Goal: Task Accomplishment & Management: Use online tool/utility

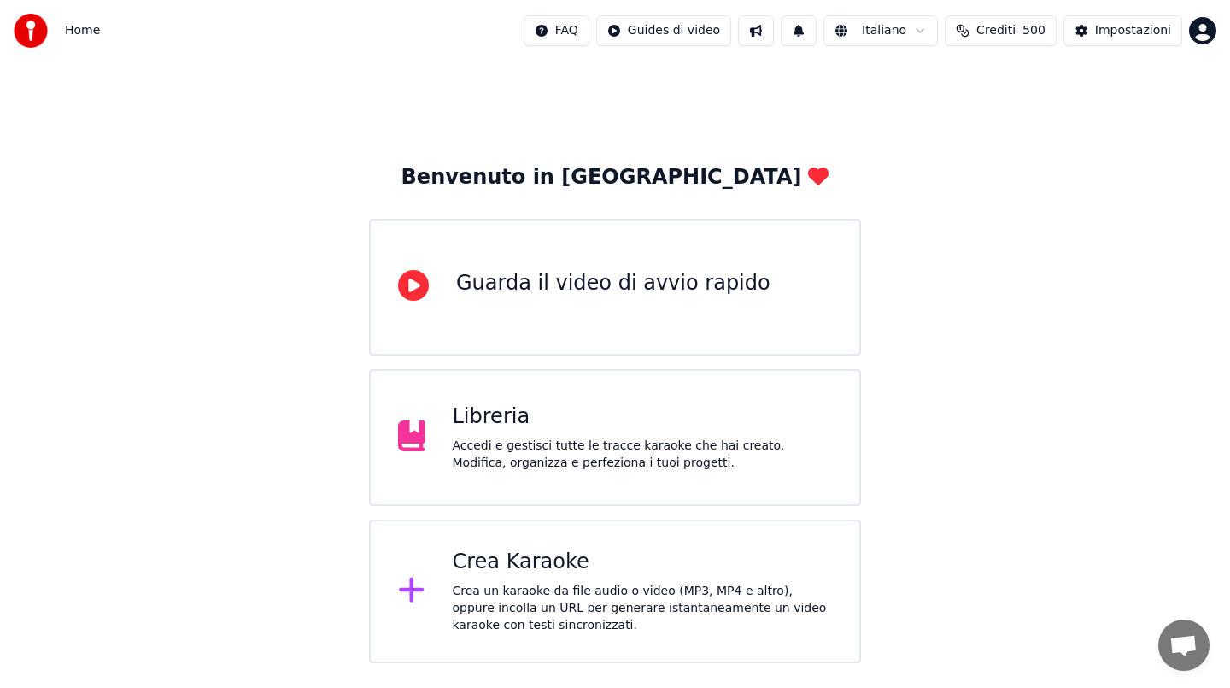
click at [1016, 34] on span "Crediti" at bounding box center [995, 30] width 39 height 17
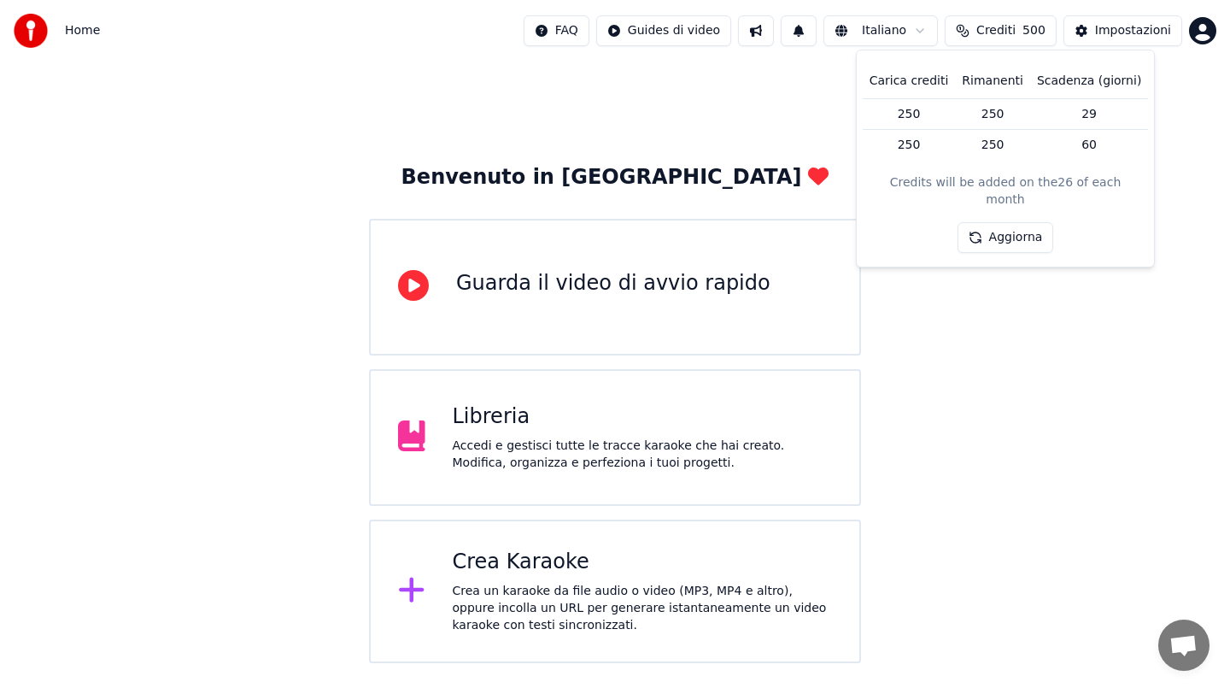
click at [1016, 34] on span "Crediti" at bounding box center [995, 30] width 39 height 17
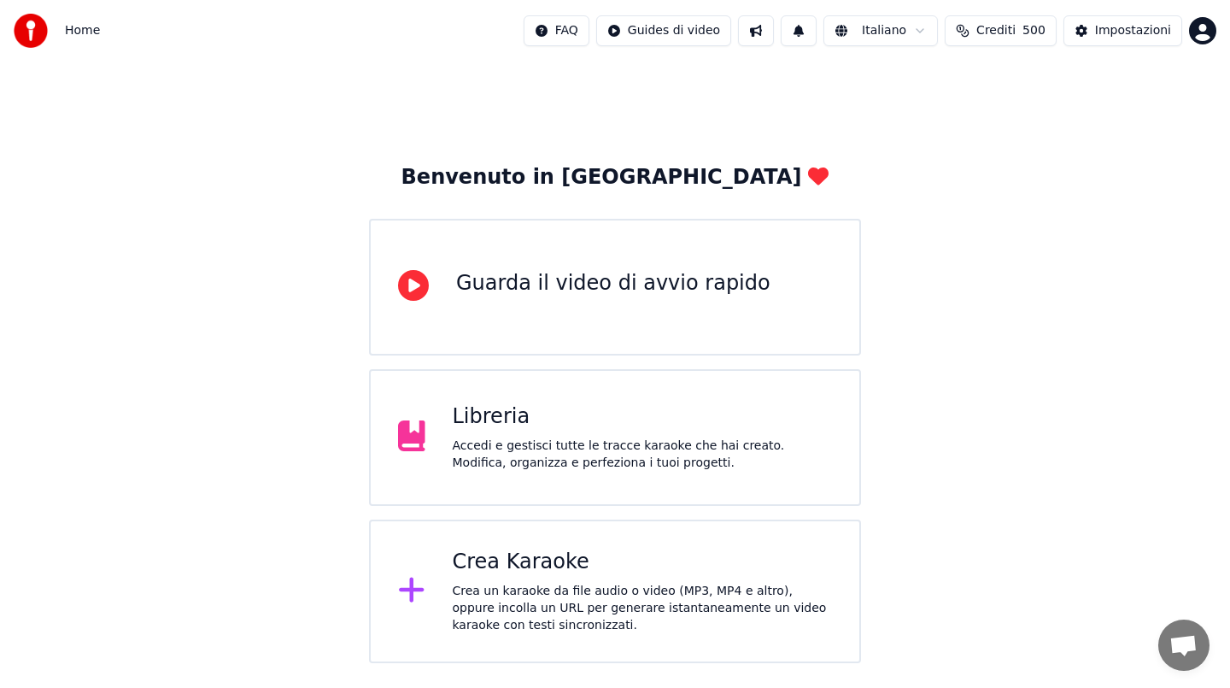
click at [663, 590] on div "Crea un karaoke da file audio o video (MP3, MP4 e altro), oppure incolla un URL…" at bounding box center [643, 608] width 380 height 51
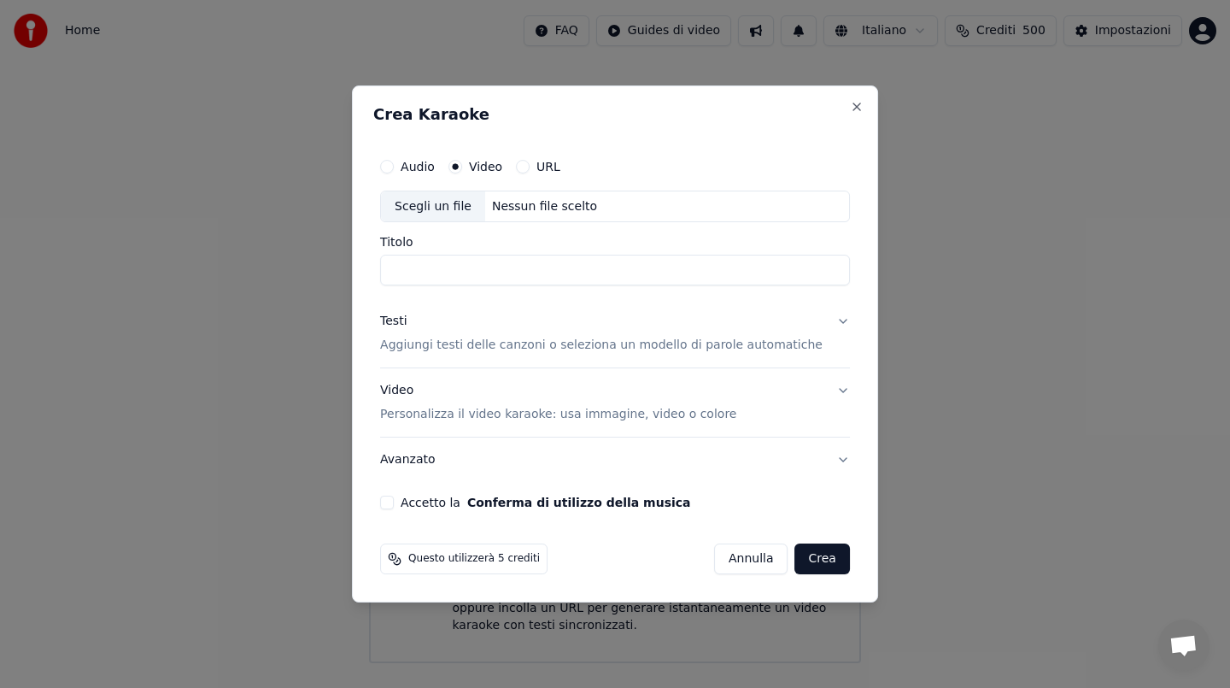
click at [529, 202] on div "Nessun file scelto" at bounding box center [544, 206] width 119 height 17
click at [620, 205] on div "/Volumes/Hd Trasf/Video ok/AC DC - Thunderstruck (Clean) (Single) (1080).mp4" at bounding box center [630, 206] width 290 height 17
drag, startPoint x: 685, startPoint y: 273, endPoint x: 391, endPoint y: 262, distance: 294.0
click at [390, 259] on div "**********" at bounding box center [614, 330] width 483 height 374
click at [671, 275] on input "**********" at bounding box center [615, 270] width 470 height 31
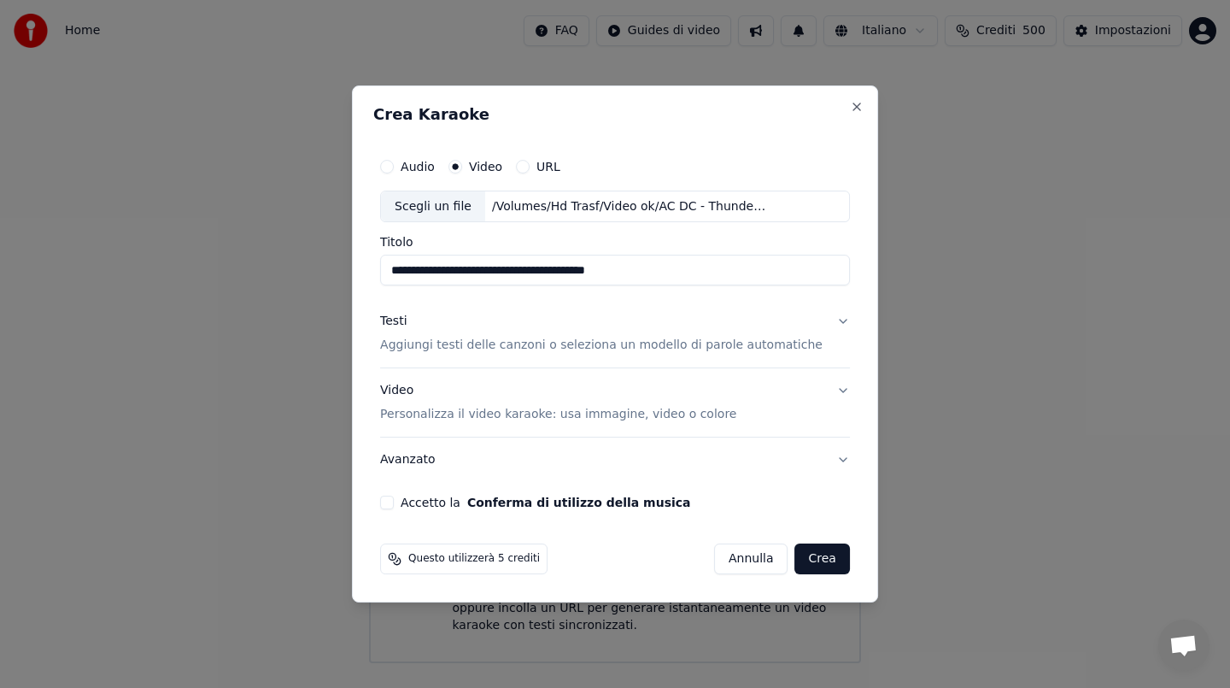
drag, startPoint x: 686, startPoint y: 267, endPoint x: 542, endPoint y: 272, distance: 144.4
click at [536, 269] on input "**********" at bounding box center [615, 270] width 470 height 31
type input "**********"
click at [524, 275] on div "**********" at bounding box center [614, 330] width 483 height 374
drag, startPoint x: 554, startPoint y: 275, endPoint x: 324, endPoint y: 286, distance: 230.0
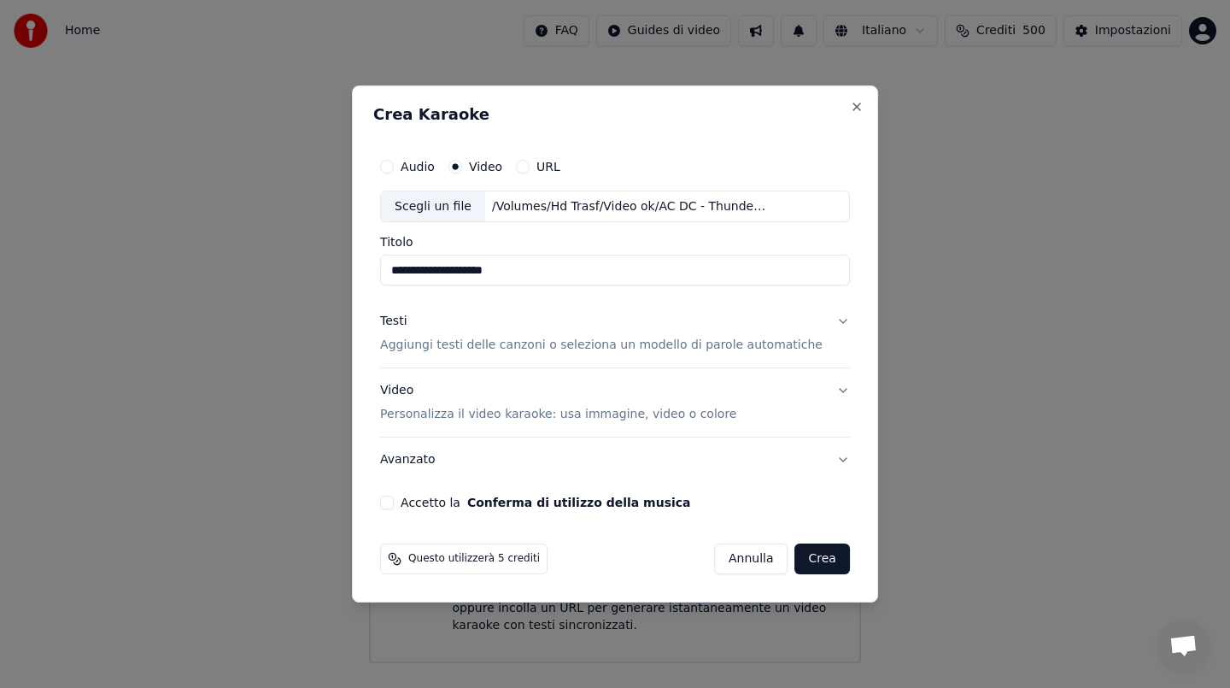
click at [324, 286] on body "**********" at bounding box center [615, 331] width 1230 height 663
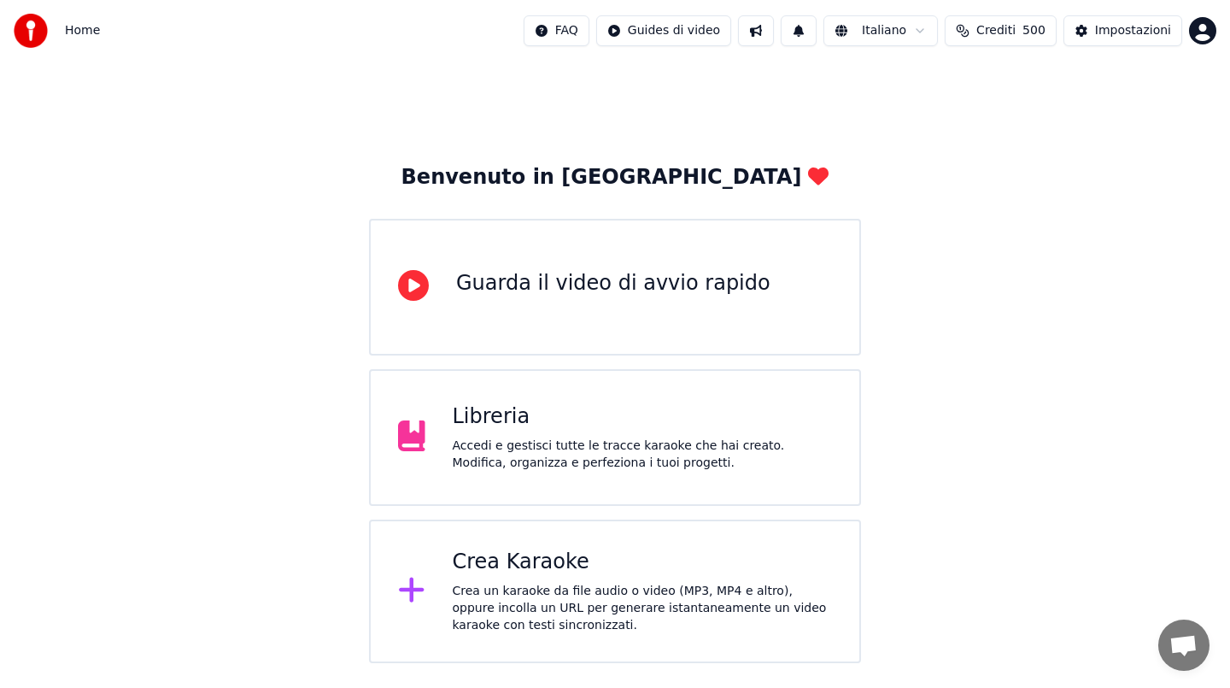
click at [543, 583] on div "Crea un karaoke da file audio o video (MP3, MP4 e altro), oppure incolla un URL…" at bounding box center [643, 608] width 380 height 51
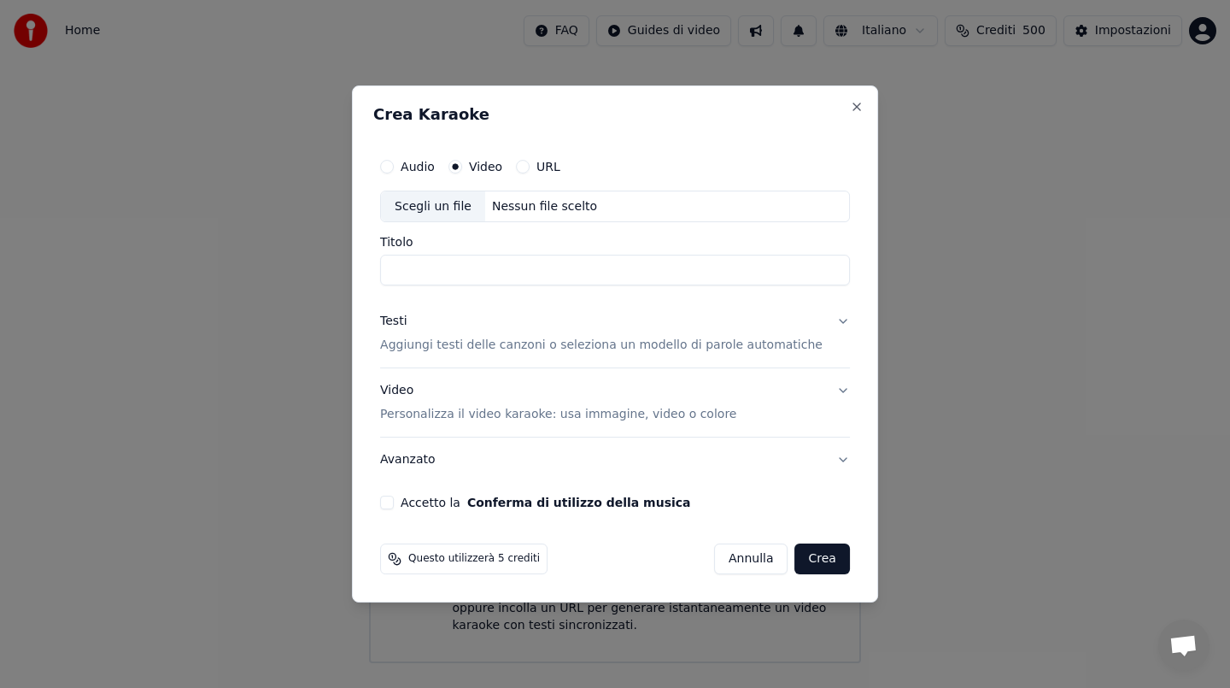
click at [530, 214] on div "Nessun file scelto" at bounding box center [544, 206] width 119 height 17
drag, startPoint x: 679, startPoint y: 269, endPoint x: 533, endPoint y: 274, distance: 146.2
click at [533, 274] on input "**********" at bounding box center [615, 270] width 470 height 31
type input "**********"
click at [407, 320] on div "Testi" at bounding box center [393, 321] width 26 height 17
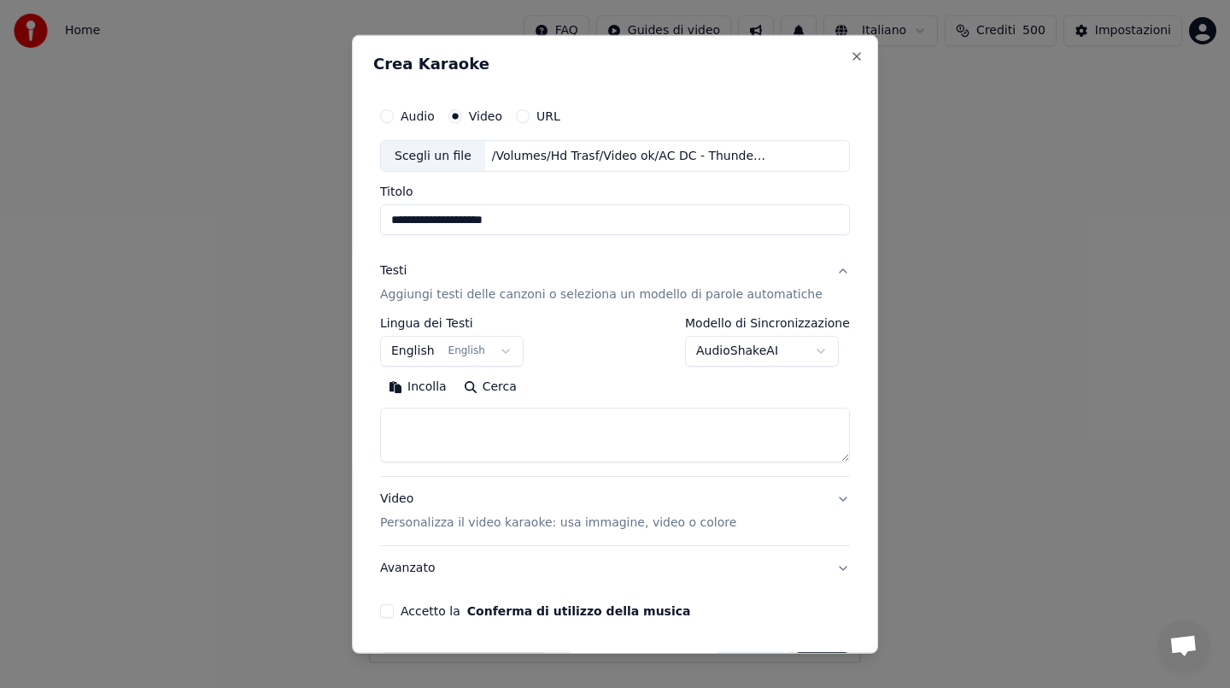
click at [422, 382] on button "Incolla" at bounding box center [417, 386] width 75 height 27
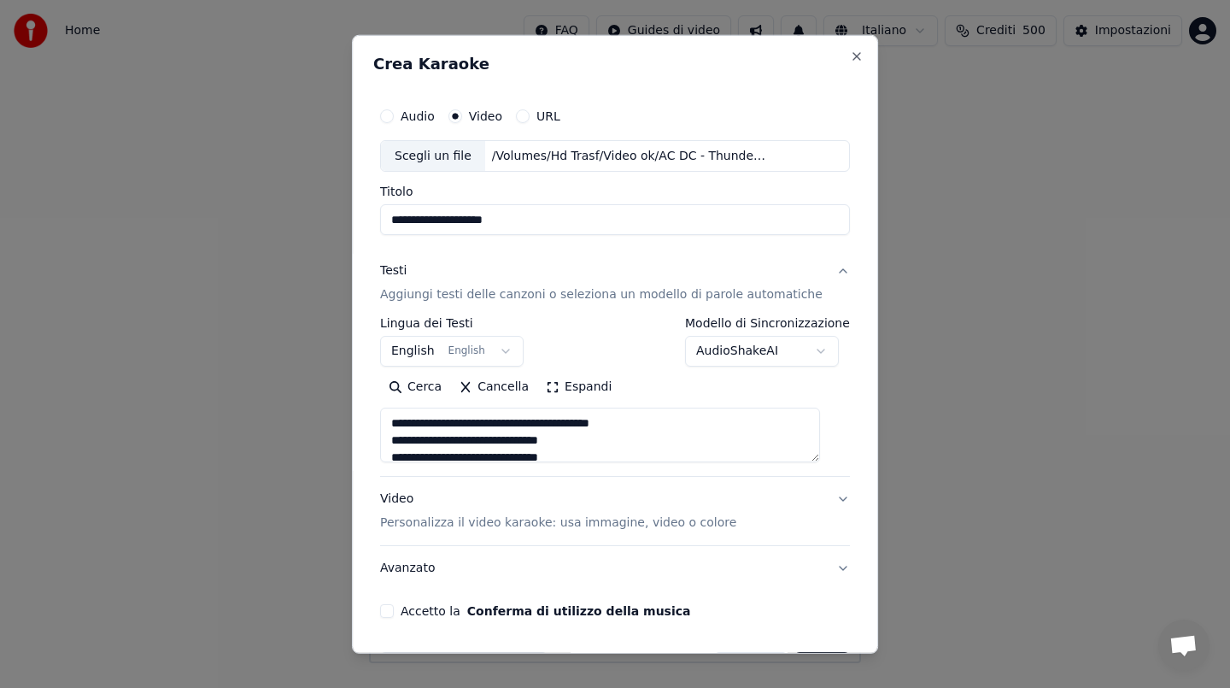
drag, startPoint x: 400, startPoint y: 439, endPoint x: 394, endPoint y: 425, distance: 15.7
click at [394, 425] on textarea at bounding box center [600, 434] width 440 height 55
type textarea "**********"
drag, startPoint x: 397, startPoint y: 611, endPoint x: 409, endPoint y: 599, distance: 16.9
click at [394, 611] on button "Accetto la Conferma di utilizzo della musica" at bounding box center [387, 611] width 14 height 14
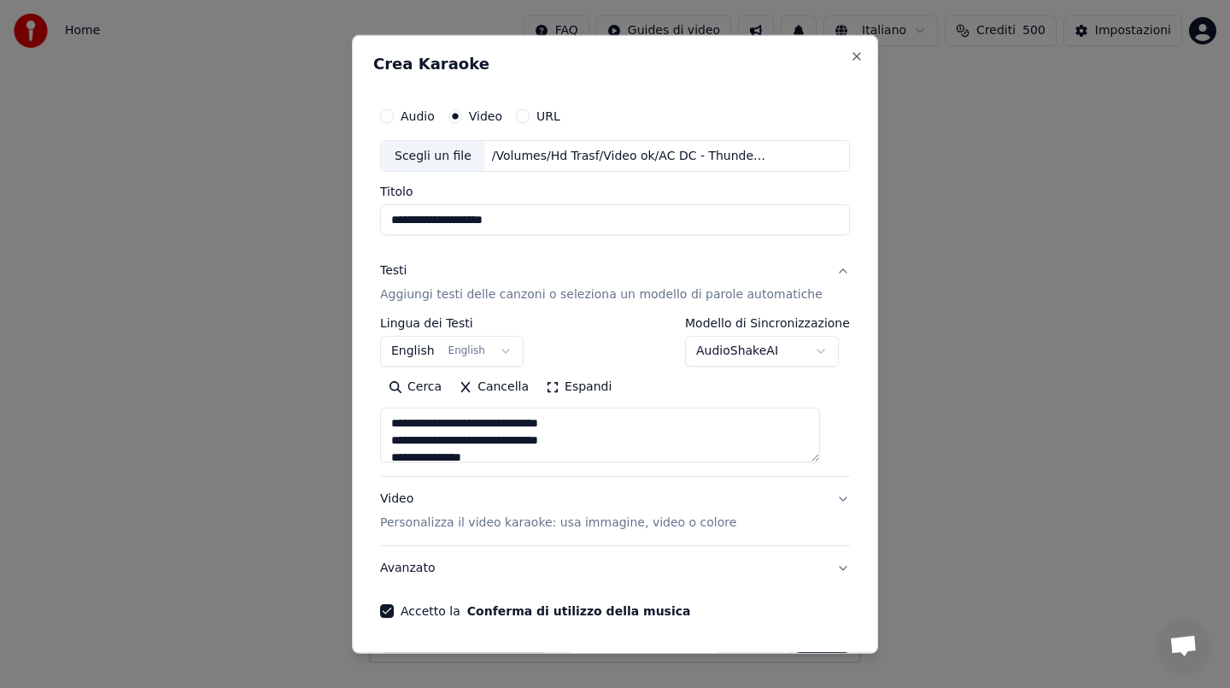
scroll to position [57, 0]
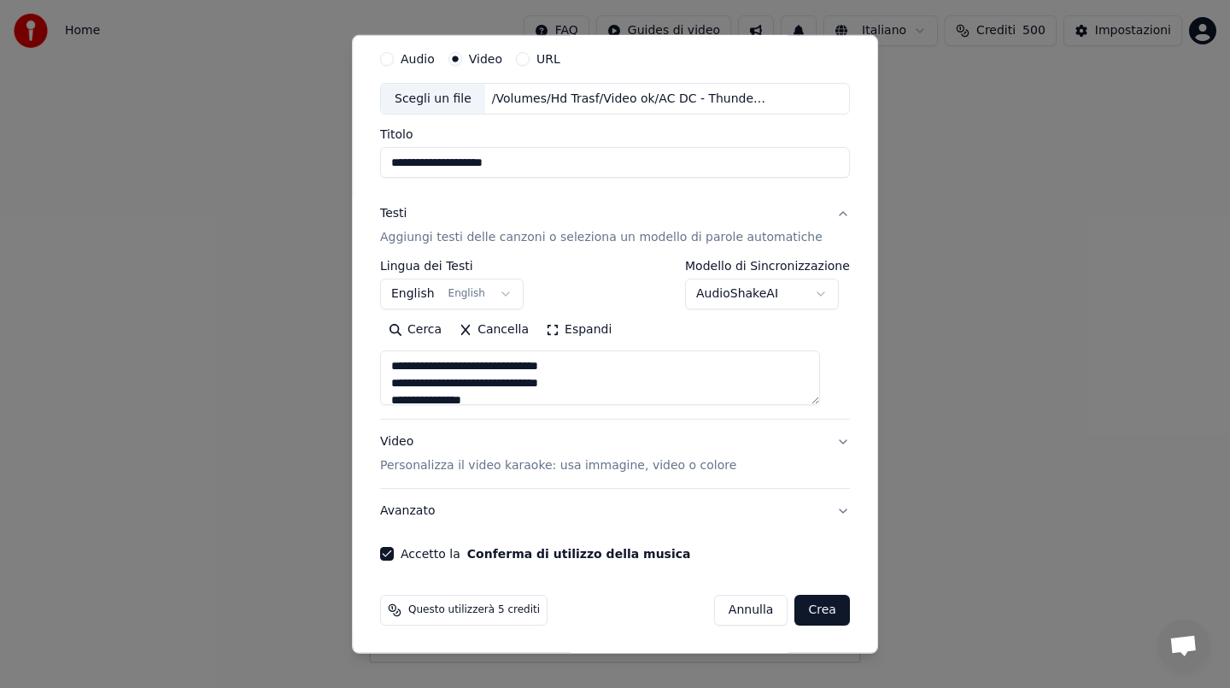
click at [799, 605] on button "Crea" at bounding box center [822, 610] width 55 height 31
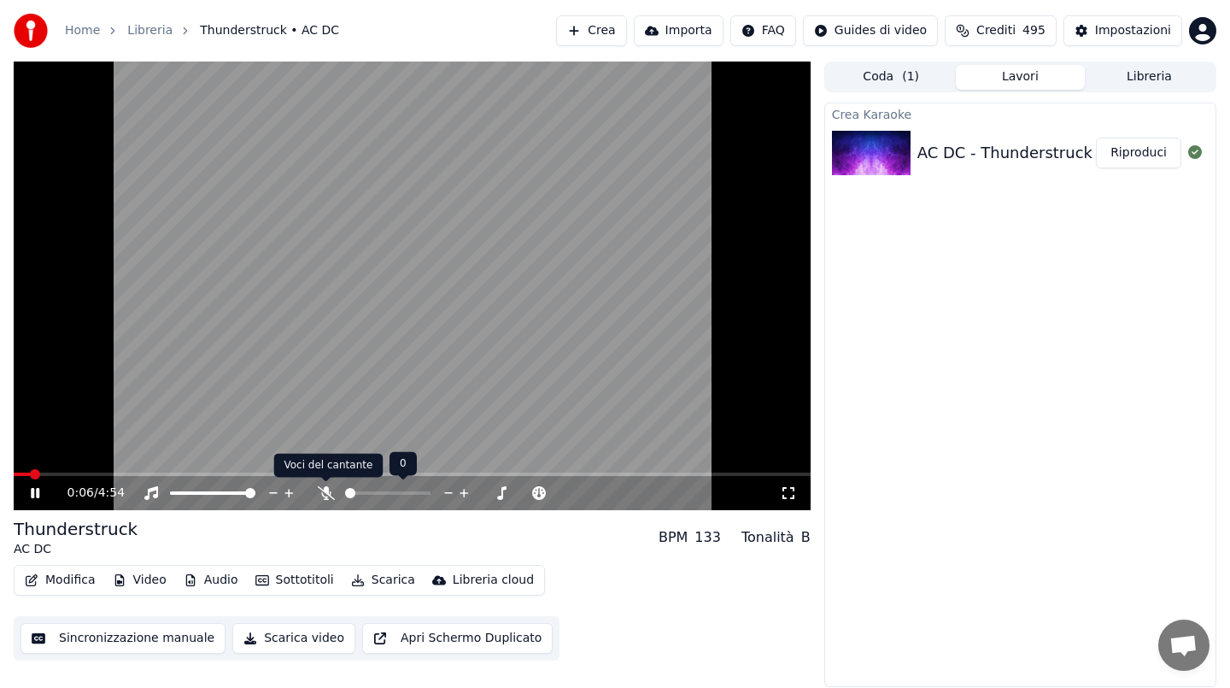
click at [329, 493] on icon at bounding box center [326, 493] width 17 height 14
click at [83, 477] on div "0:10 / 4:54" at bounding box center [412, 493] width 797 height 34
click at [85, 474] on span at bounding box center [412, 473] width 797 height 3
click at [138, 472] on span at bounding box center [412, 473] width 797 height 3
click at [187, 471] on video at bounding box center [412, 286] width 797 height 448
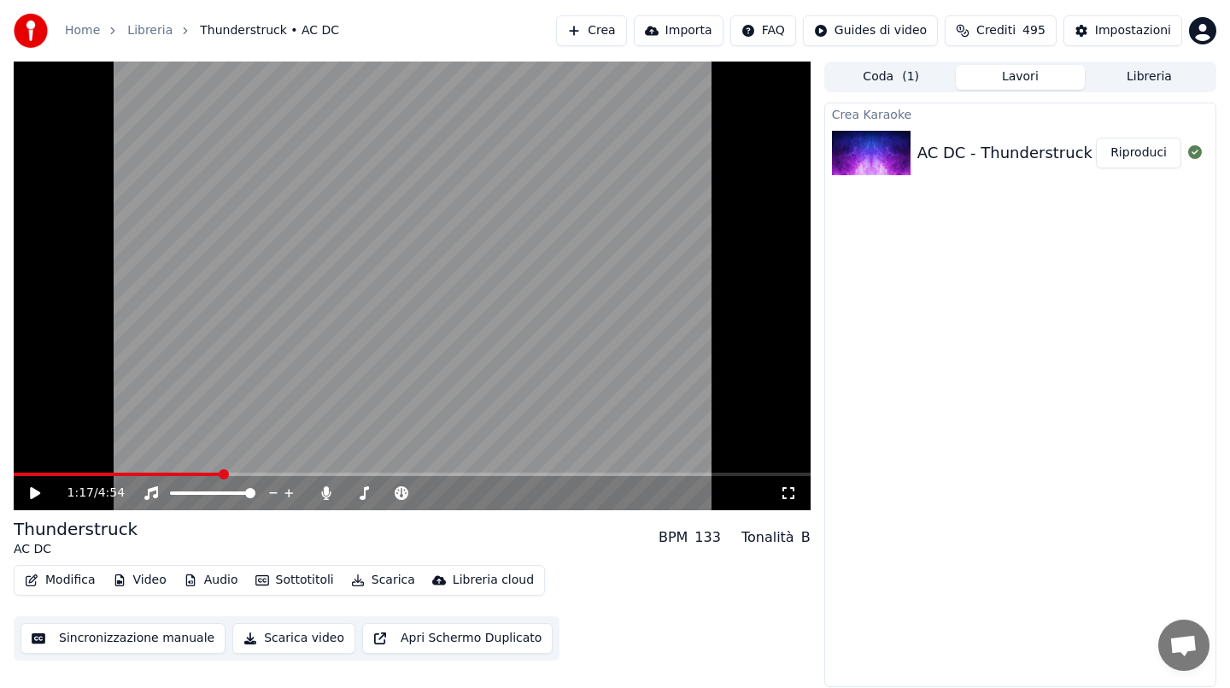
click at [222, 472] on span at bounding box center [412, 473] width 797 height 3
click at [260, 407] on video at bounding box center [412, 286] width 797 height 448
click at [363, 573] on button "Scarica" at bounding box center [383, 580] width 78 height 24
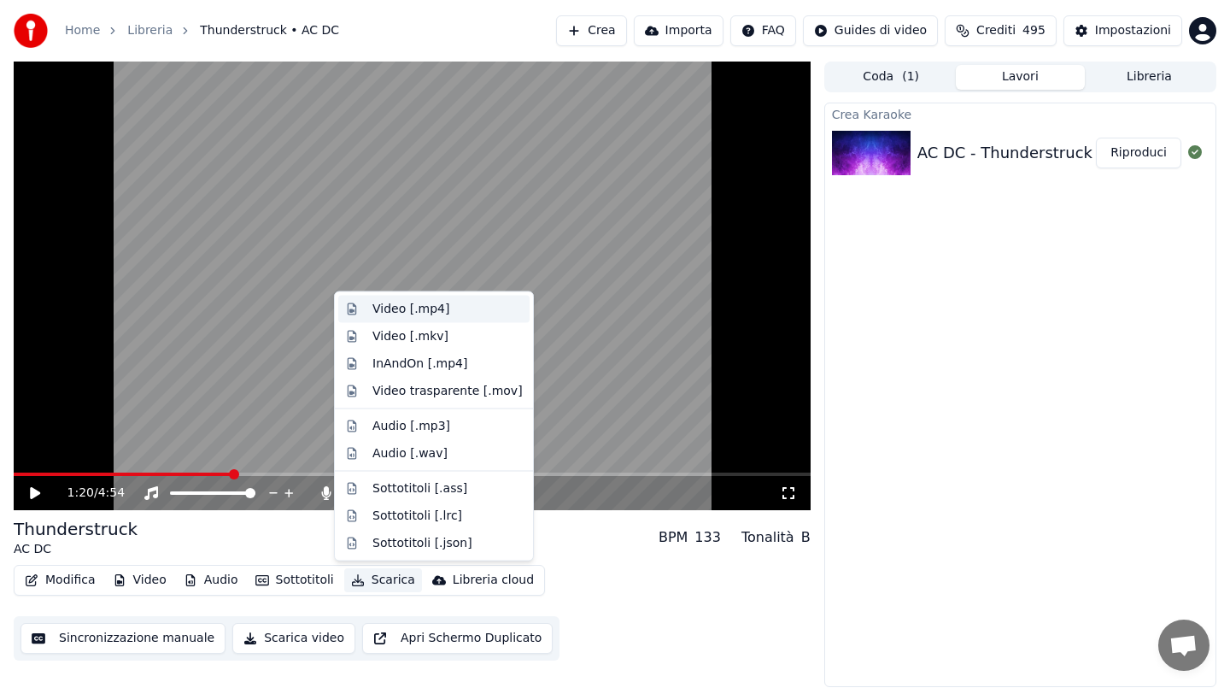
click at [393, 310] on div "Video [.mp4]" at bounding box center [410, 309] width 77 height 17
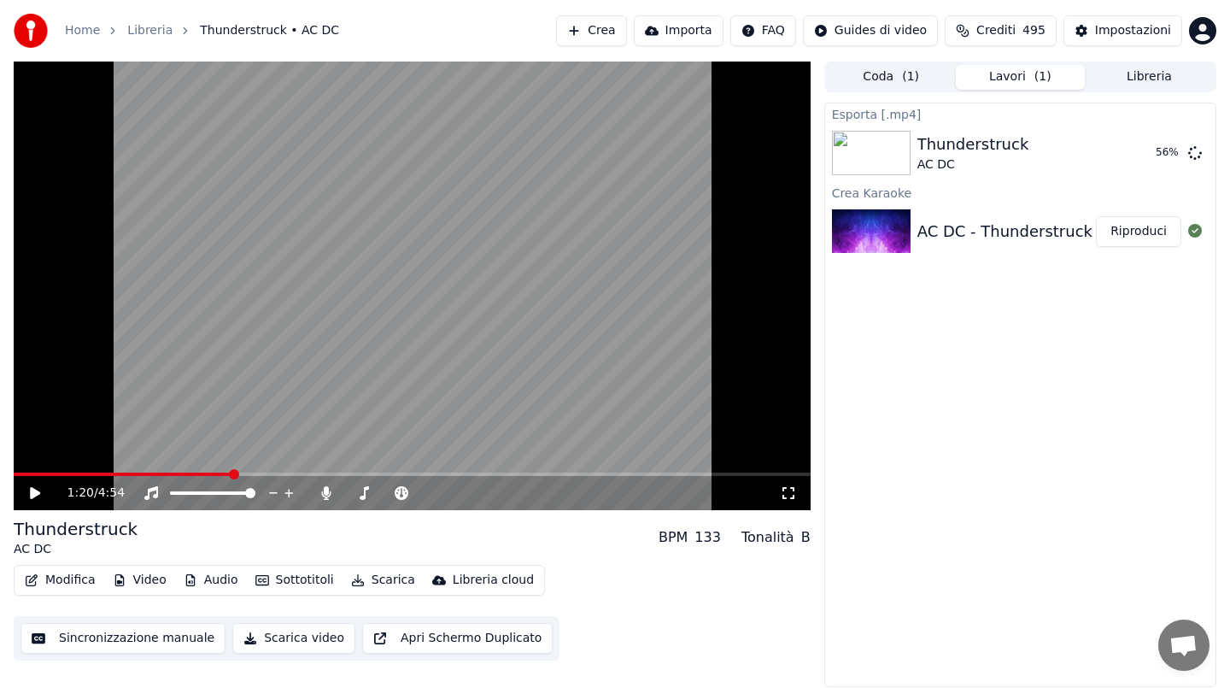
click at [585, 29] on button "Crea" at bounding box center [591, 30] width 70 height 31
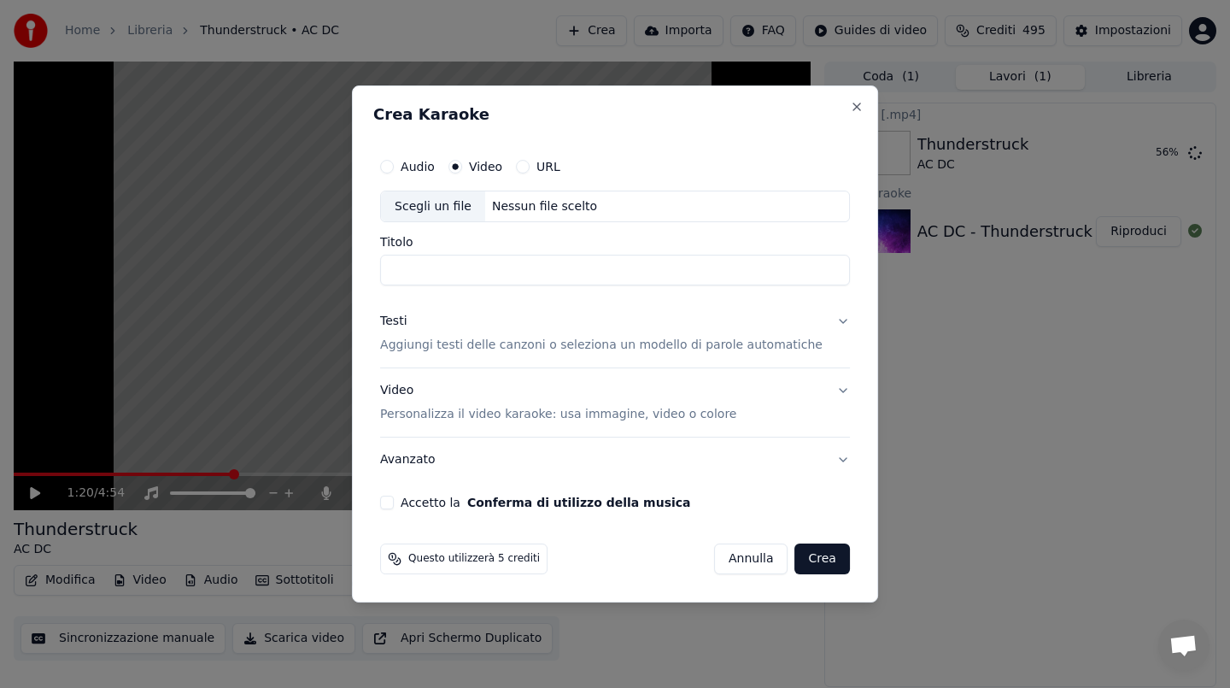
click at [539, 215] on div "Scegli un file Nessun file scelto" at bounding box center [615, 206] width 470 height 32
type input "**********"
click at [407, 317] on div "Testi" at bounding box center [393, 321] width 26 height 17
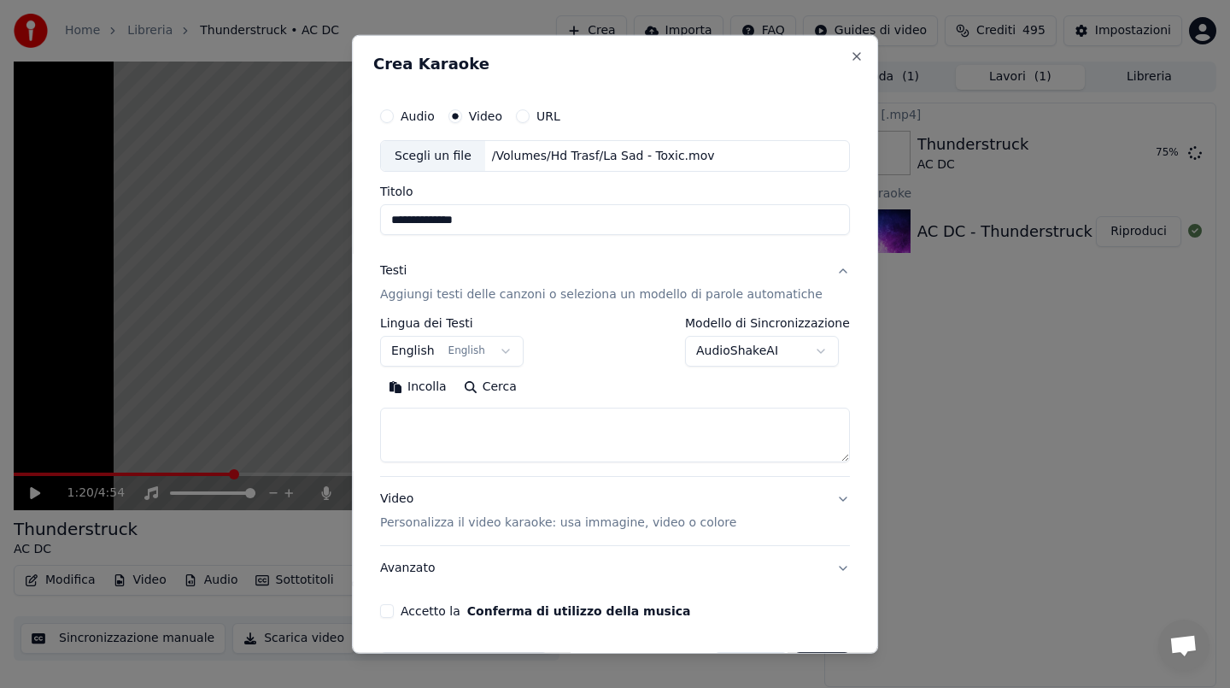
click at [429, 398] on button "Incolla" at bounding box center [417, 386] width 75 height 27
click at [400, 443] on textarea at bounding box center [600, 434] width 440 height 55
drag, startPoint x: 442, startPoint y: 439, endPoint x: 394, endPoint y: 439, distance: 48.7
click at [394, 439] on textarea at bounding box center [600, 434] width 440 height 55
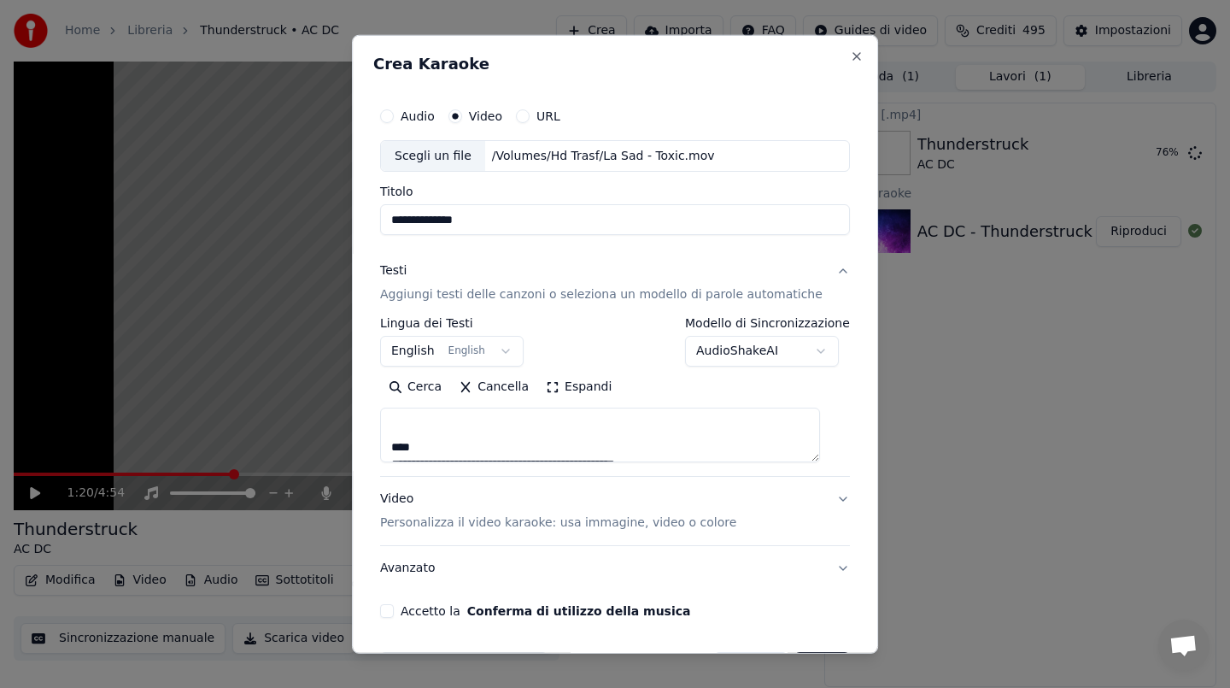
scroll to position [56, 0]
drag, startPoint x: 433, startPoint y: 436, endPoint x: 378, endPoint y: 436, distance: 54.7
click at [378, 436] on div "**********" at bounding box center [615, 343] width 526 height 619
click at [454, 438] on textarea at bounding box center [600, 434] width 440 height 55
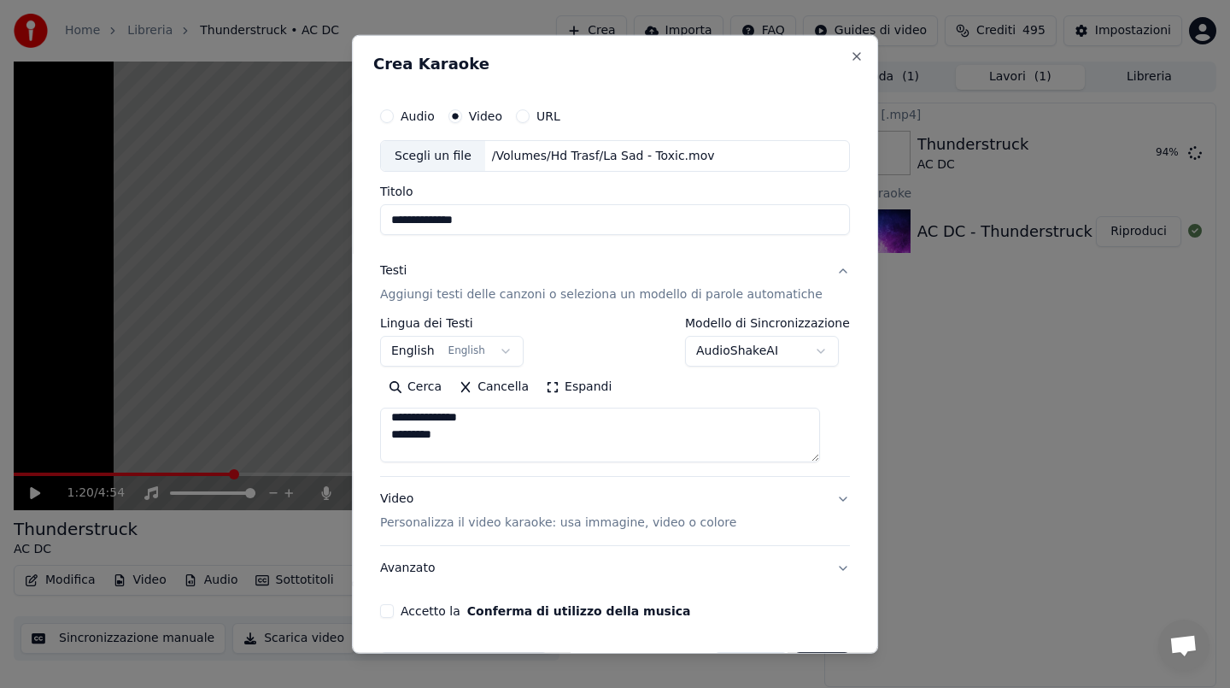
scroll to position [57, 0]
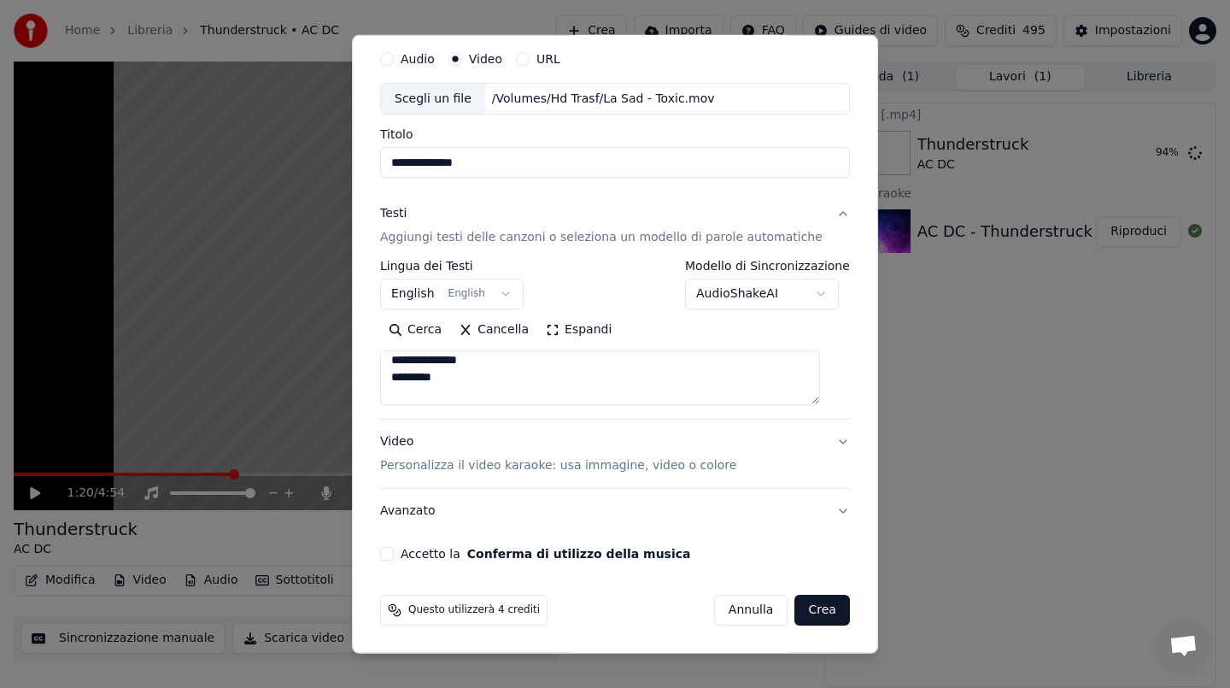
type textarea "**********"
click at [394, 549] on button "Accetto la Conferma di utilizzo della musica" at bounding box center [387, 554] width 14 height 14
click at [805, 600] on button "Crea" at bounding box center [822, 610] width 55 height 31
select select "**"
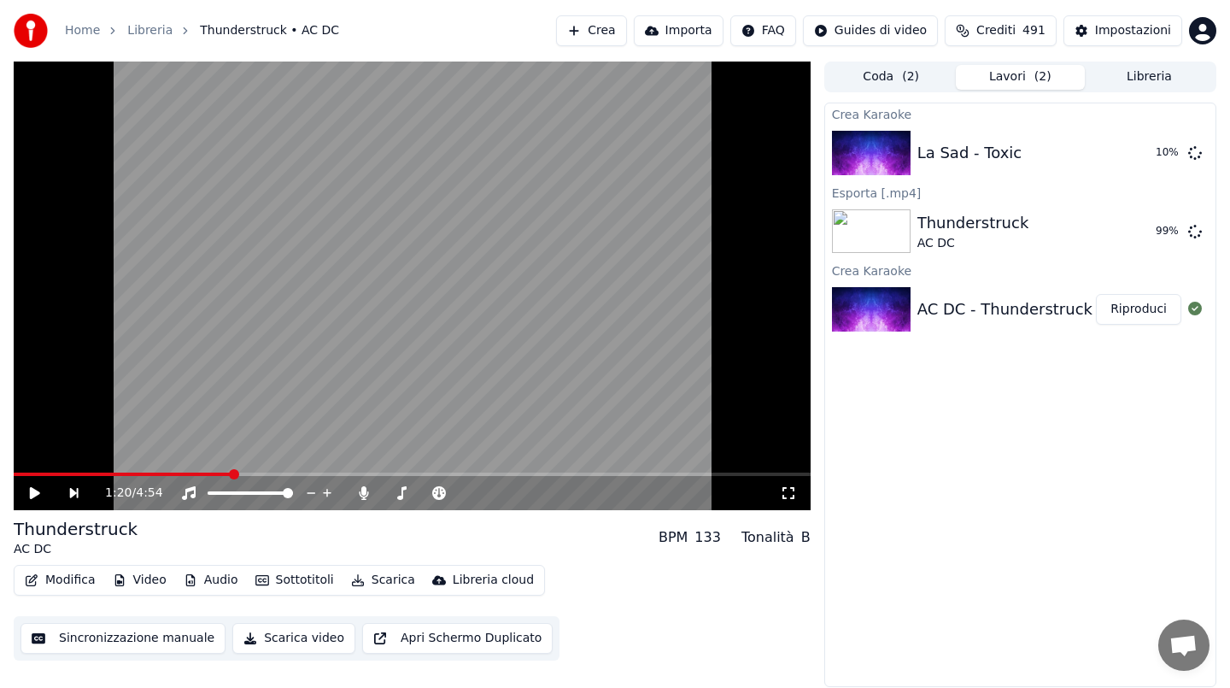
click at [614, 32] on button "Crea" at bounding box center [591, 30] width 70 height 31
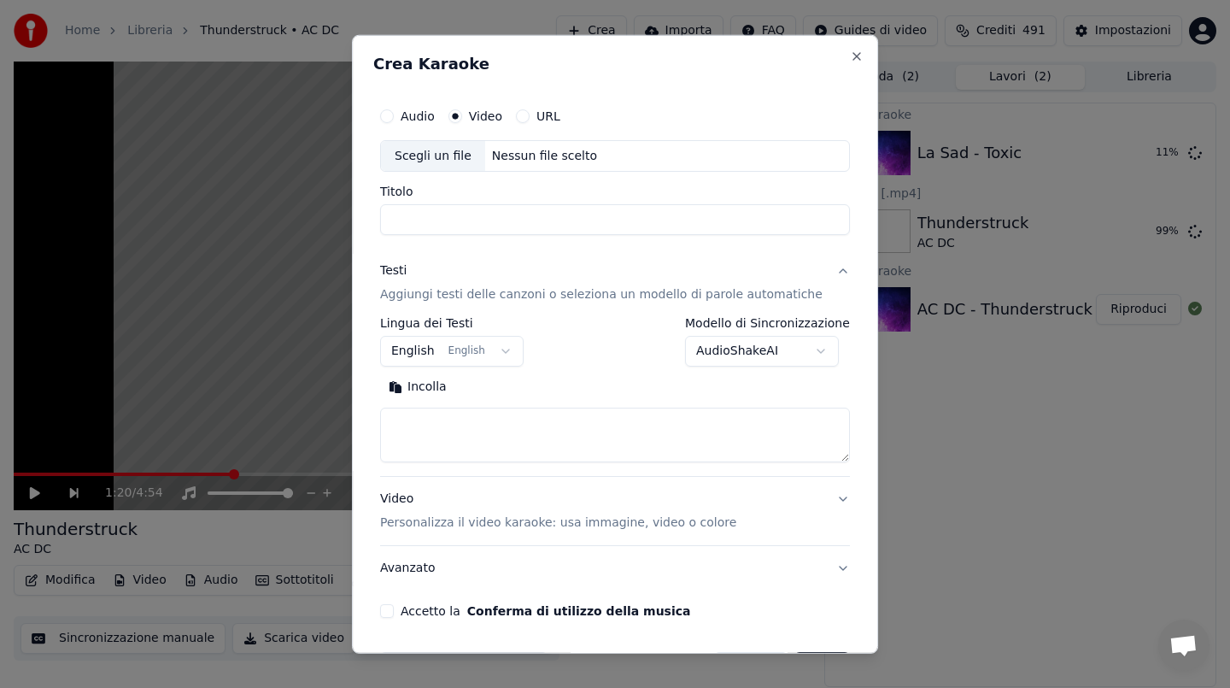
click at [524, 153] on div "Nessun file scelto" at bounding box center [544, 155] width 119 height 17
drag, startPoint x: 642, startPoint y: 217, endPoint x: 550, endPoint y: 221, distance: 92.3
click at [549, 221] on input "**********" at bounding box center [615, 219] width 470 height 31
drag, startPoint x: 579, startPoint y: 225, endPoint x: 322, endPoint y: 237, distance: 257.4
click at [322, 237] on body "**********" at bounding box center [615, 344] width 1230 height 688
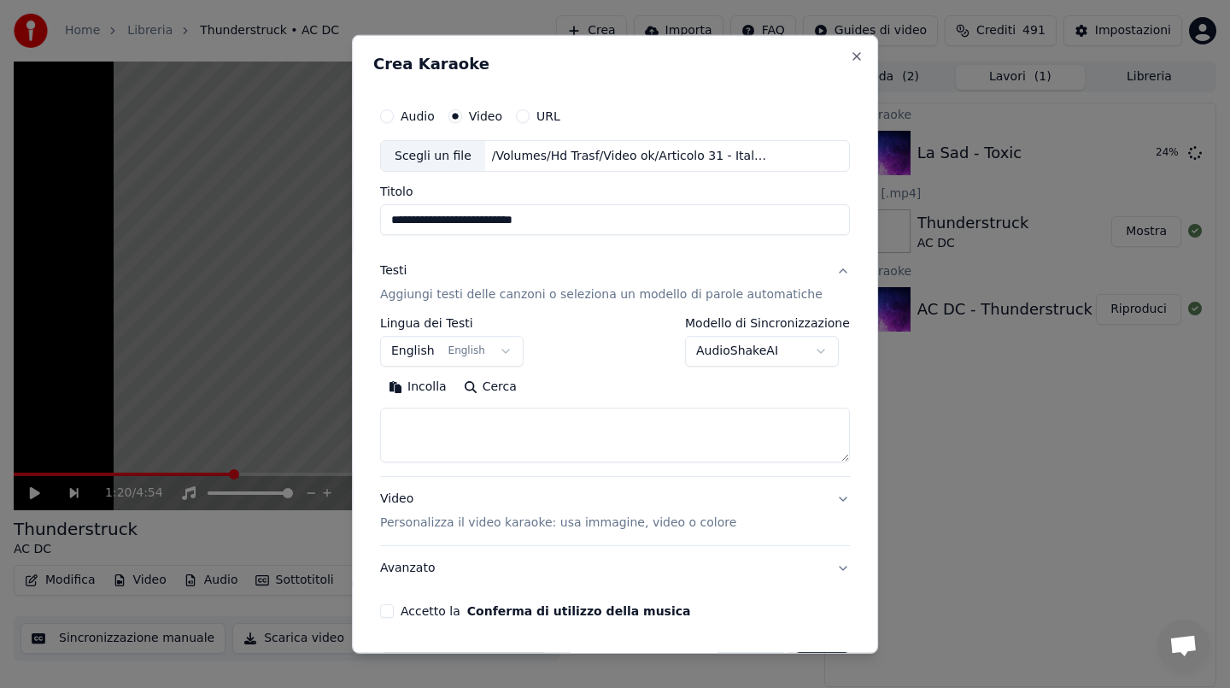
type input "**********"
click at [431, 387] on button "Incolla" at bounding box center [417, 386] width 75 height 27
click at [393, 413] on textarea at bounding box center [600, 434] width 440 height 55
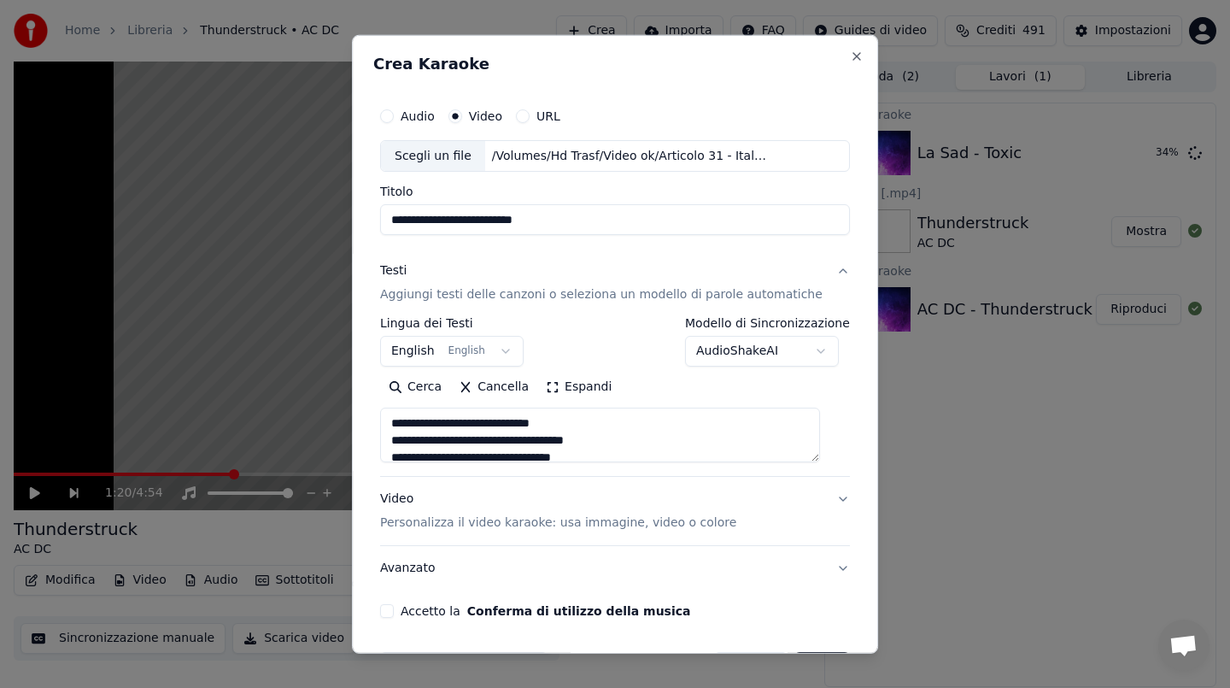
type textarea "**********"
click at [392, 608] on button "Accetto la Conferma di utilizzo della musica" at bounding box center [387, 611] width 14 height 14
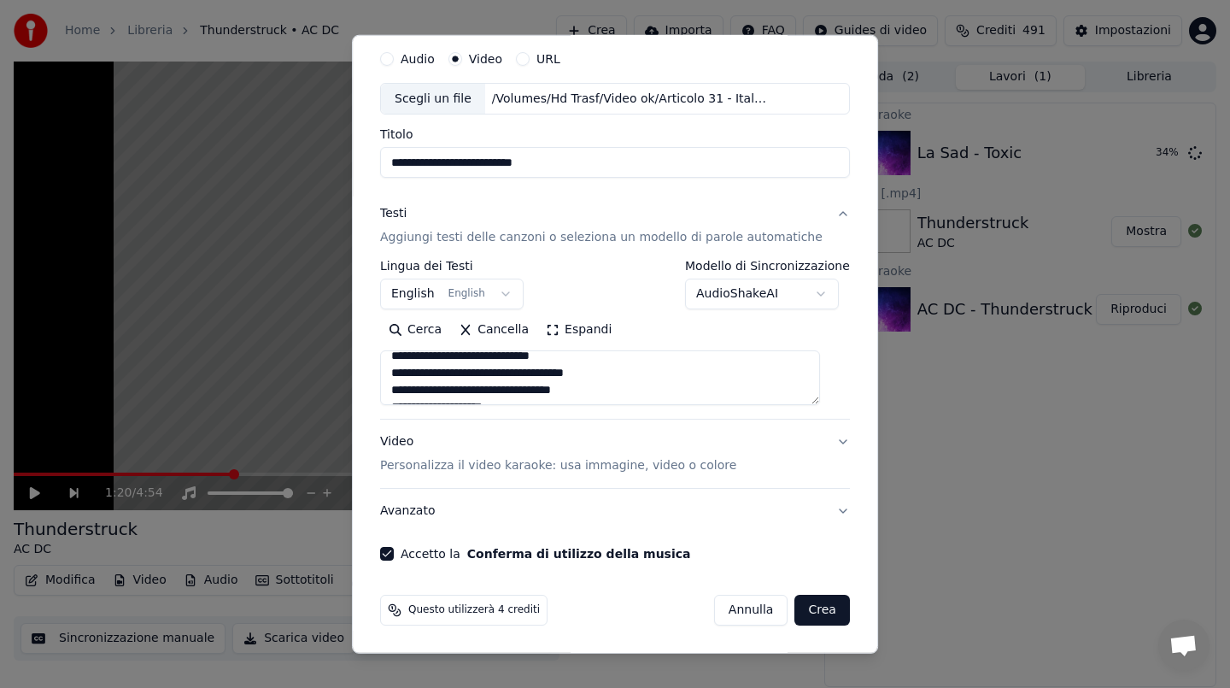
click at [807, 613] on button "Crea" at bounding box center [822, 610] width 55 height 31
select select "**"
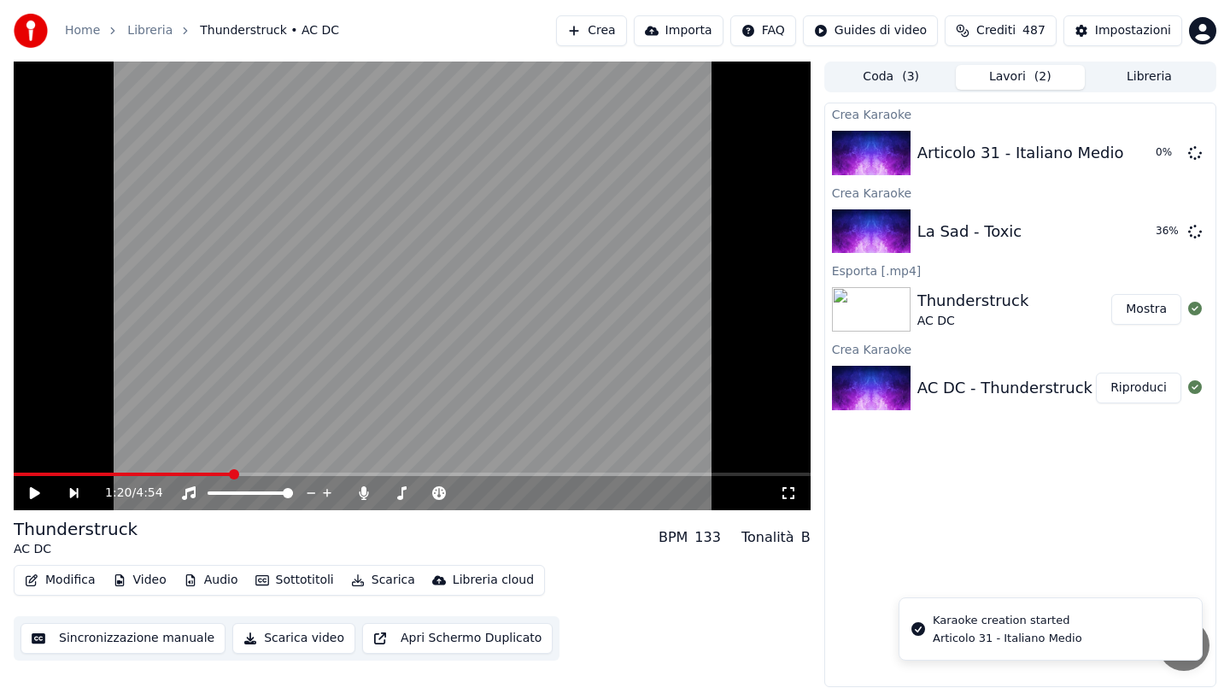
scroll to position [0, 0]
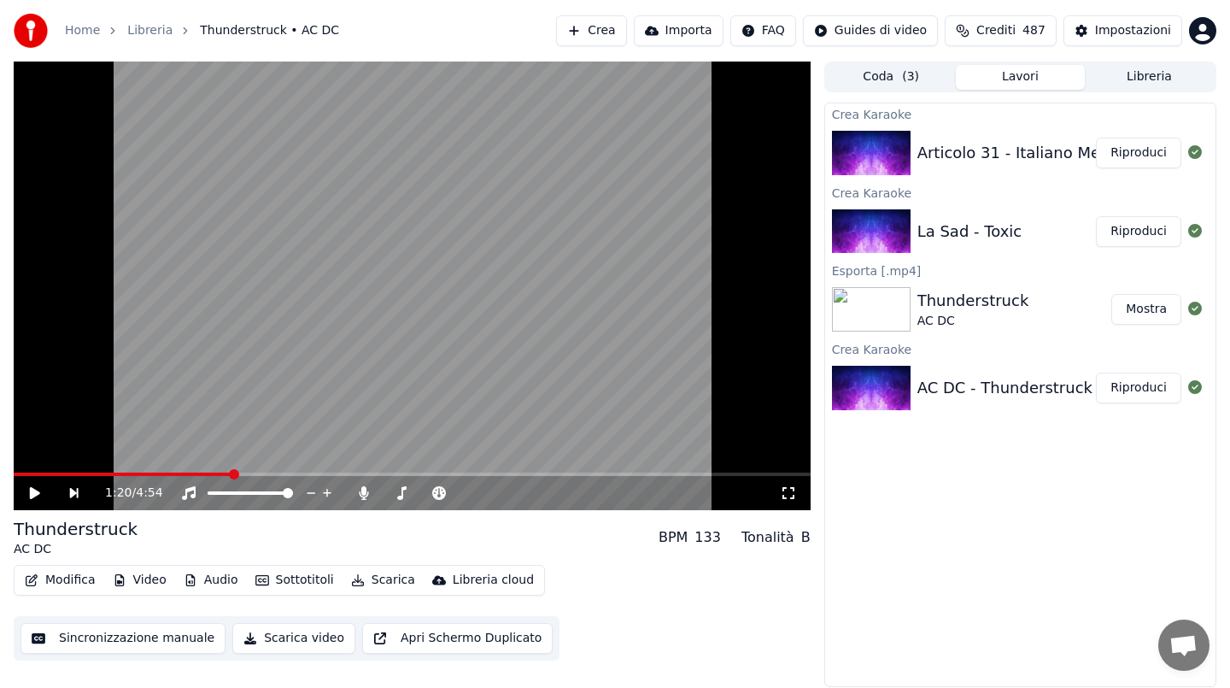
click at [1116, 231] on button "Riproduci" at bounding box center [1138, 231] width 85 height 31
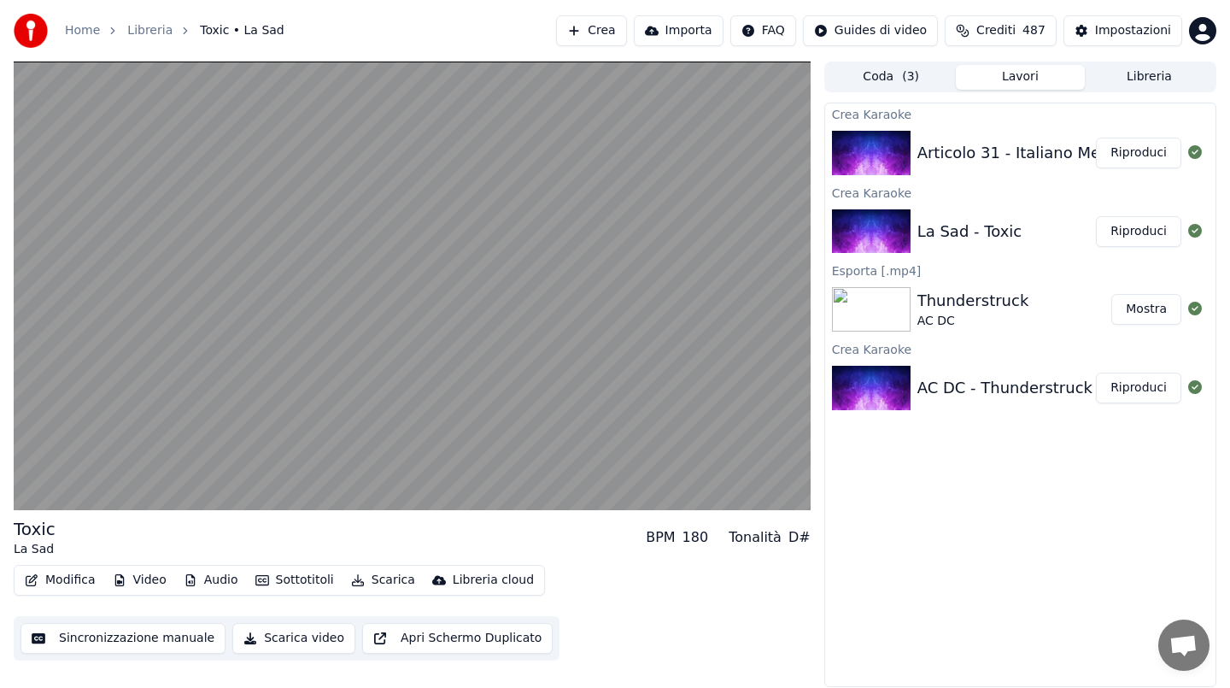
click at [525, 319] on video at bounding box center [412, 286] width 797 height 448
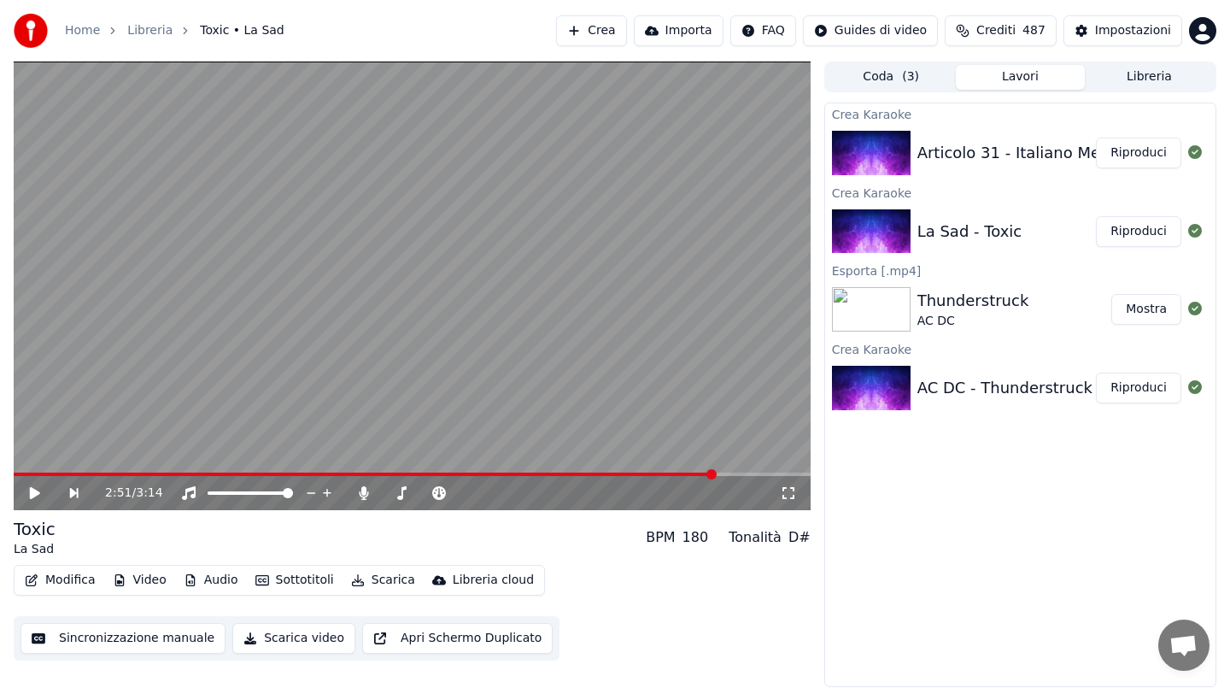
click at [378, 571] on button "Scarica" at bounding box center [383, 580] width 78 height 24
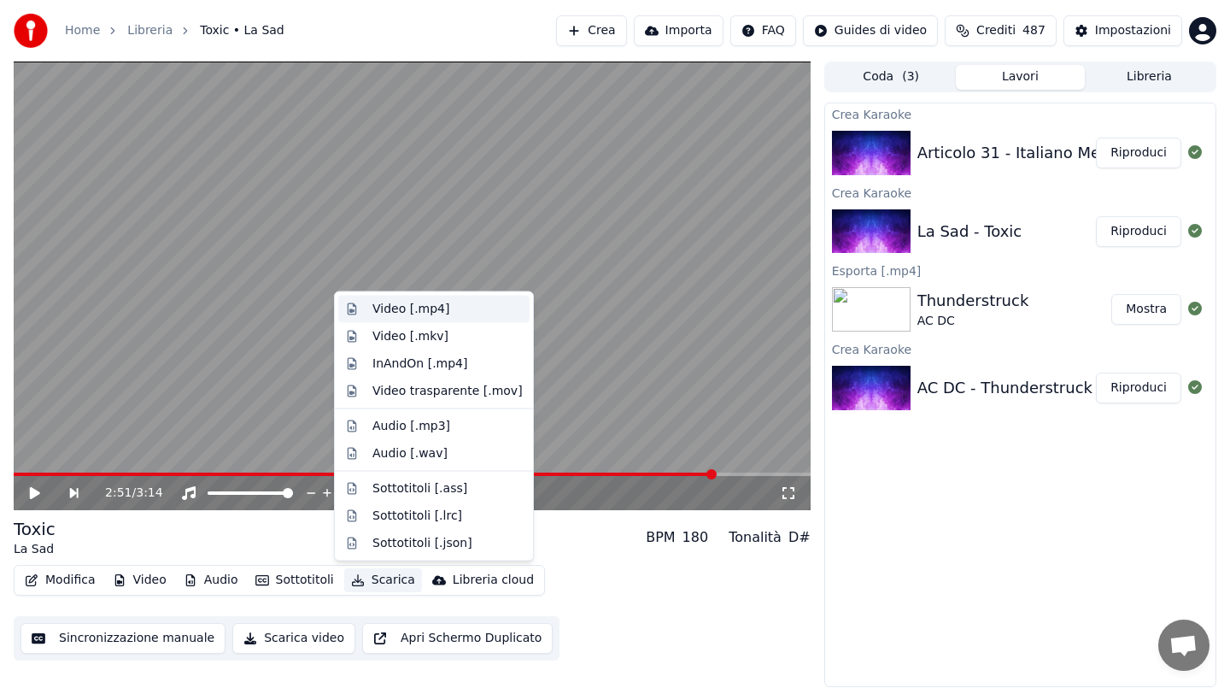
click at [451, 316] on div "Video [.mp4]" at bounding box center [447, 309] width 150 height 17
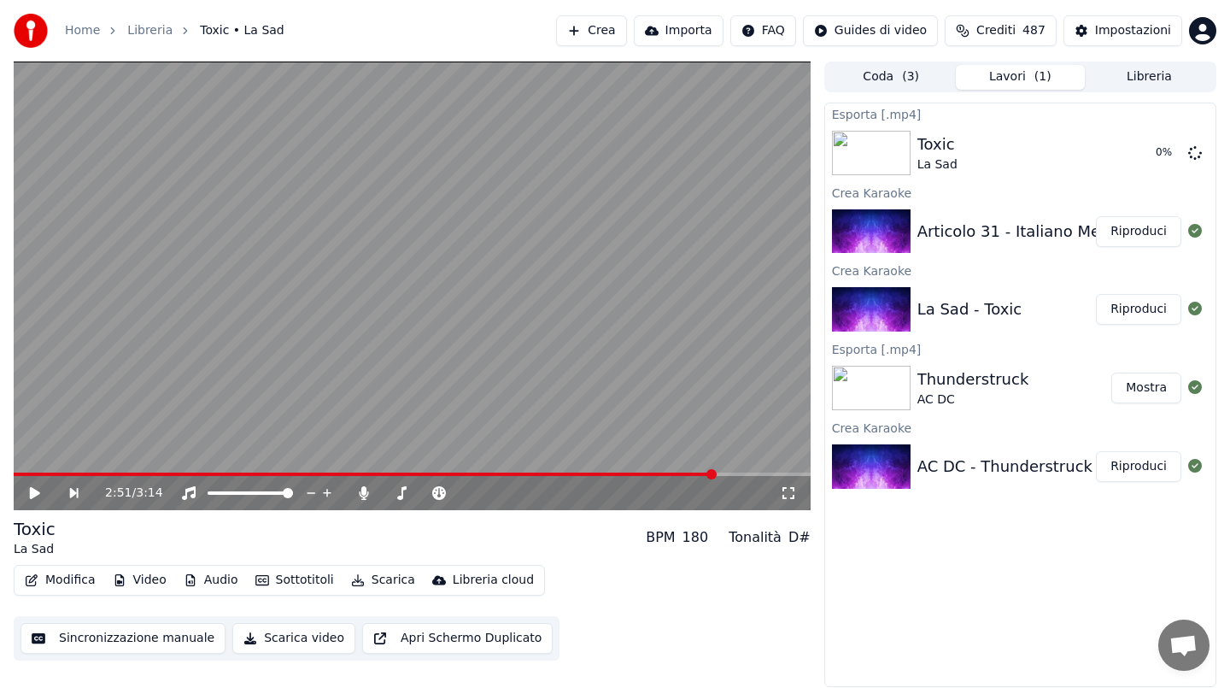
click at [1122, 231] on button "Riproduci" at bounding box center [1138, 231] width 85 height 31
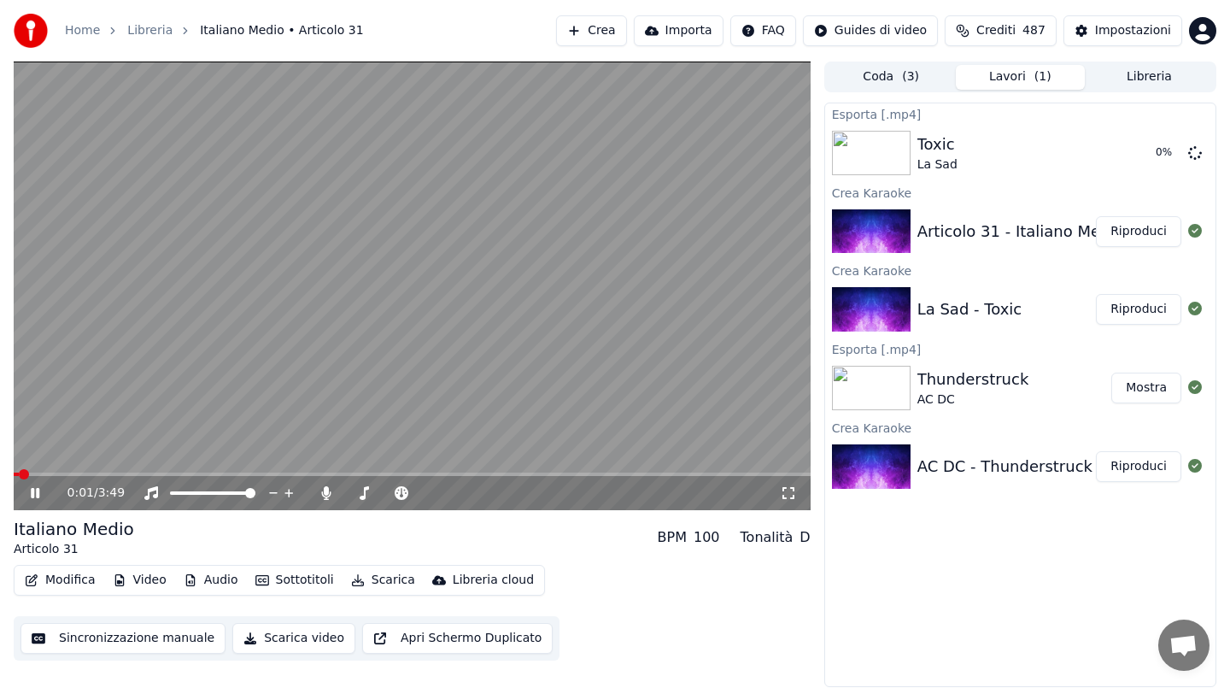
click at [81, 473] on span at bounding box center [412, 473] width 797 height 3
click at [196, 475] on span at bounding box center [412, 473] width 797 height 3
click at [351, 472] on span at bounding box center [412, 473] width 797 height 3
click at [431, 342] on video at bounding box center [412, 286] width 797 height 448
click at [377, 577] on button "Scarica" at bounding box center [383, 580] width 78 height 24
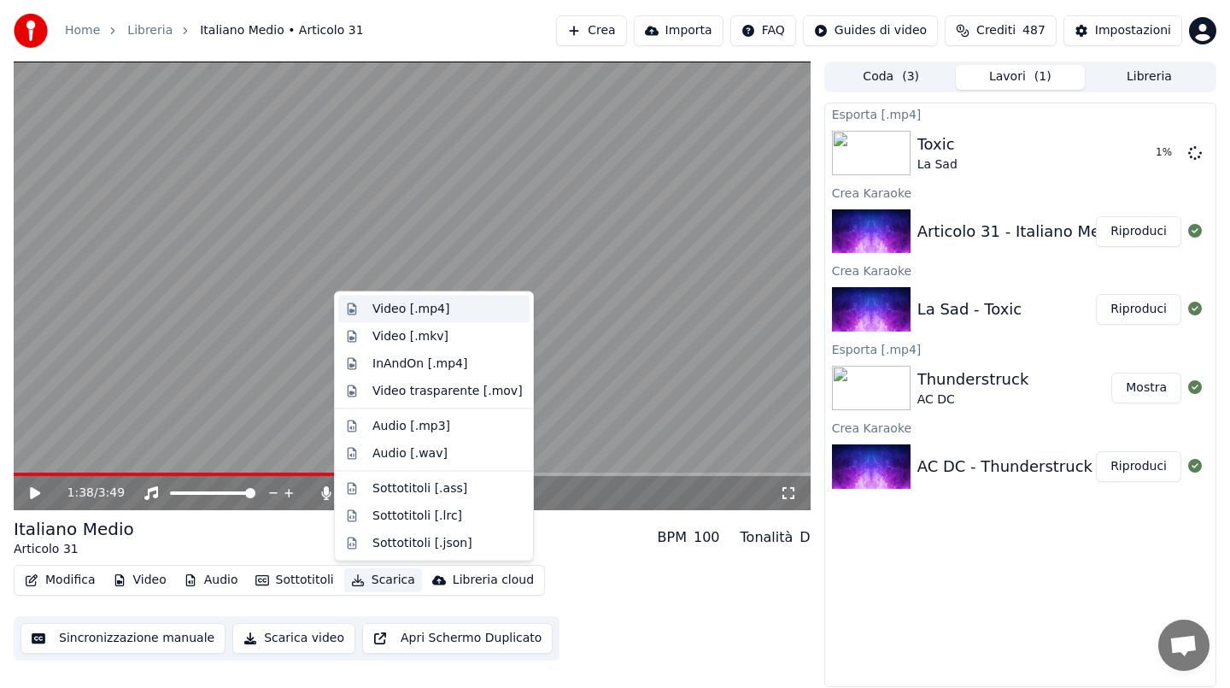
click at [415, 315] on div "Video [.mp4]" at bounding box center [410, 309] width 77 height 17
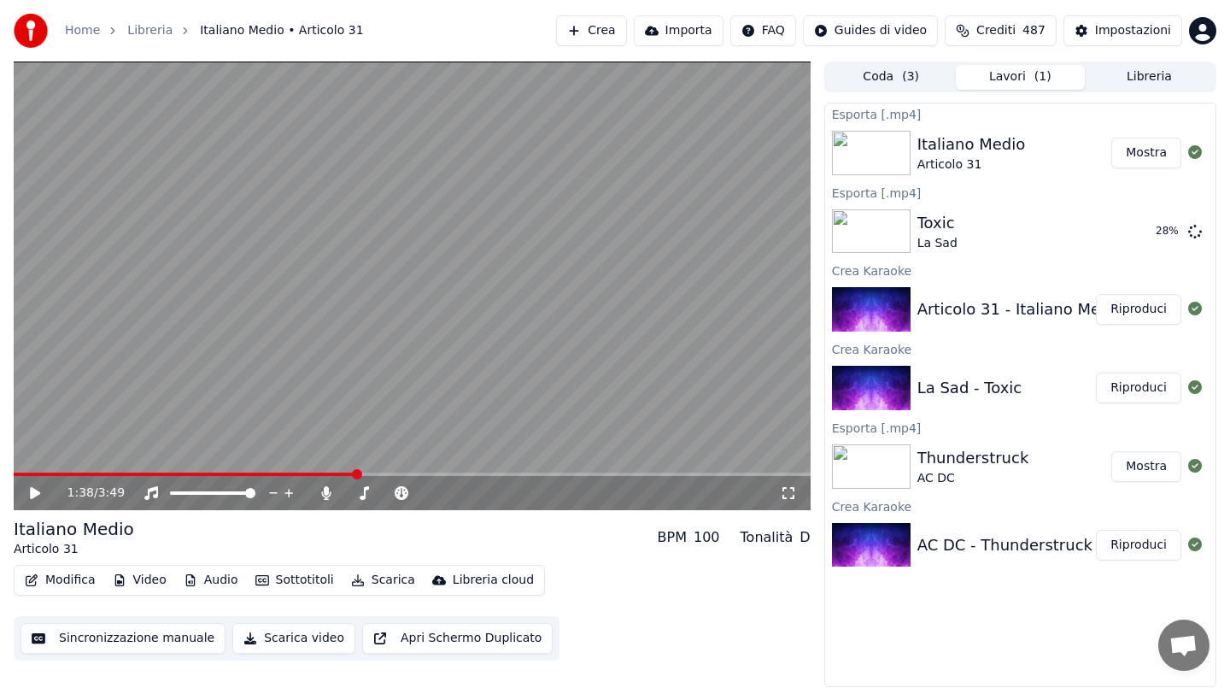
click at [626, 37] on button "Crea" at bounding box center [591, 30] width 70 height 31
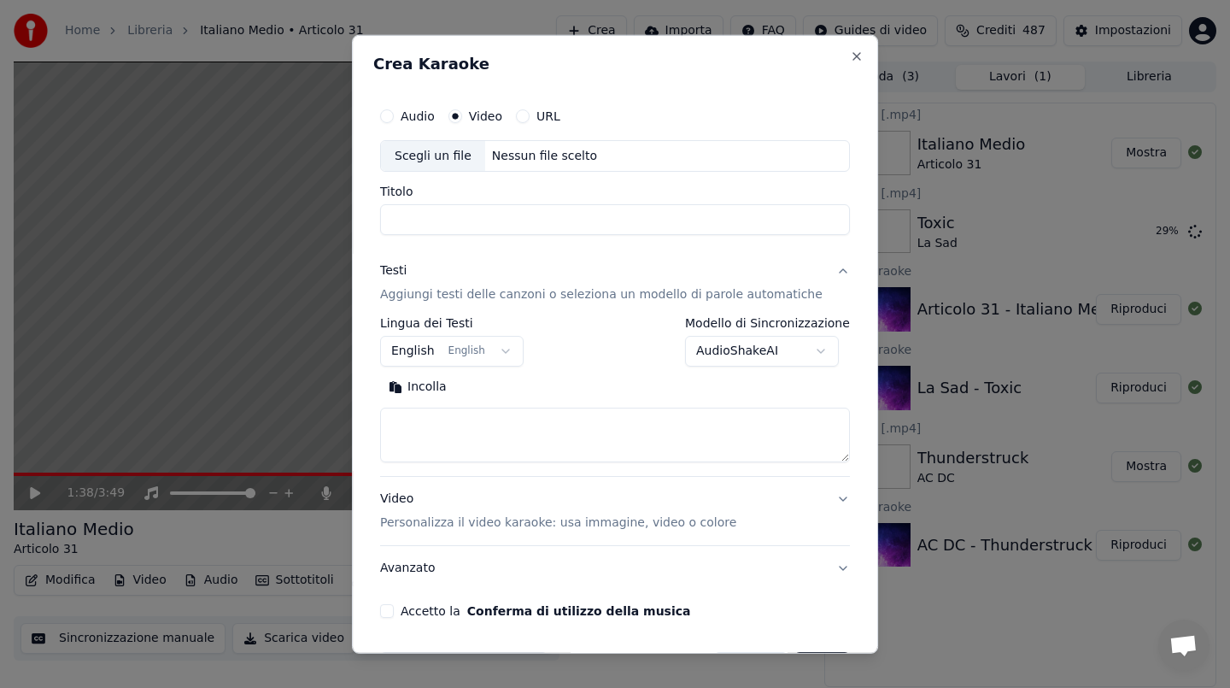
click at [527, 151] on div "Nessun file scelto" at bounding box center [544, 155] width 119 height 17
type input "**********"
click at [448, 383] on button "Incolla" at bounding box center [417, 386] width 75 height 27
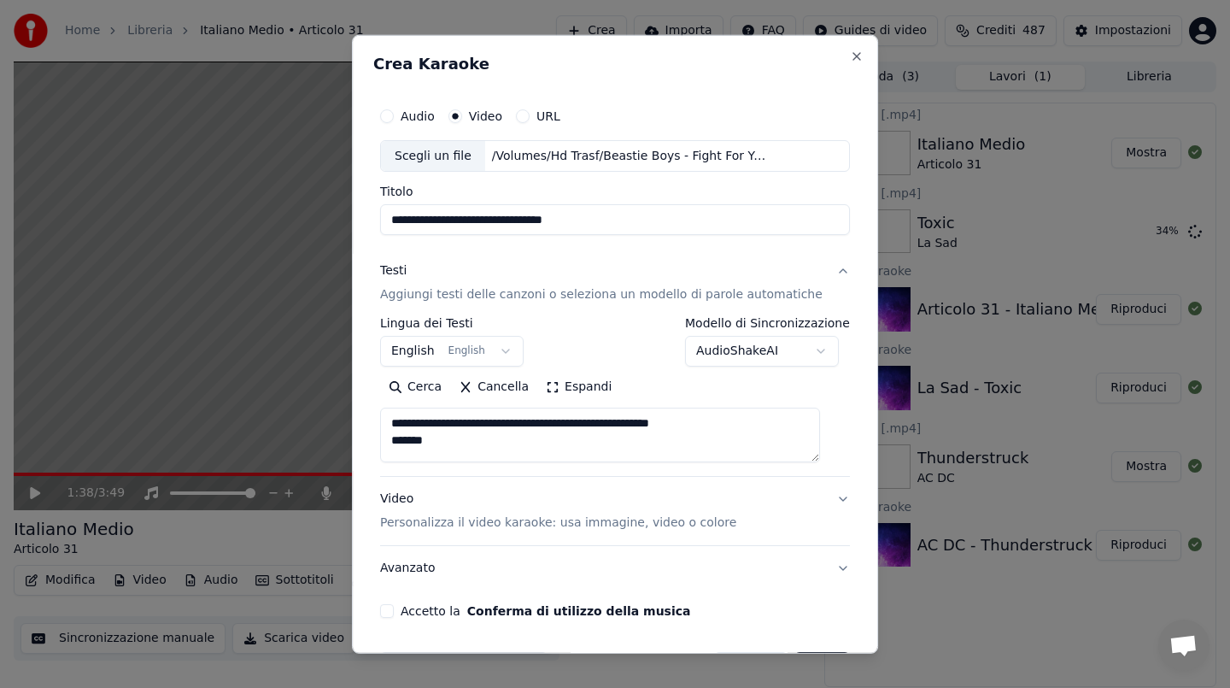
click at [395, 409] on textarea "**********" at bounding box center [600, 434] width 440 height 55
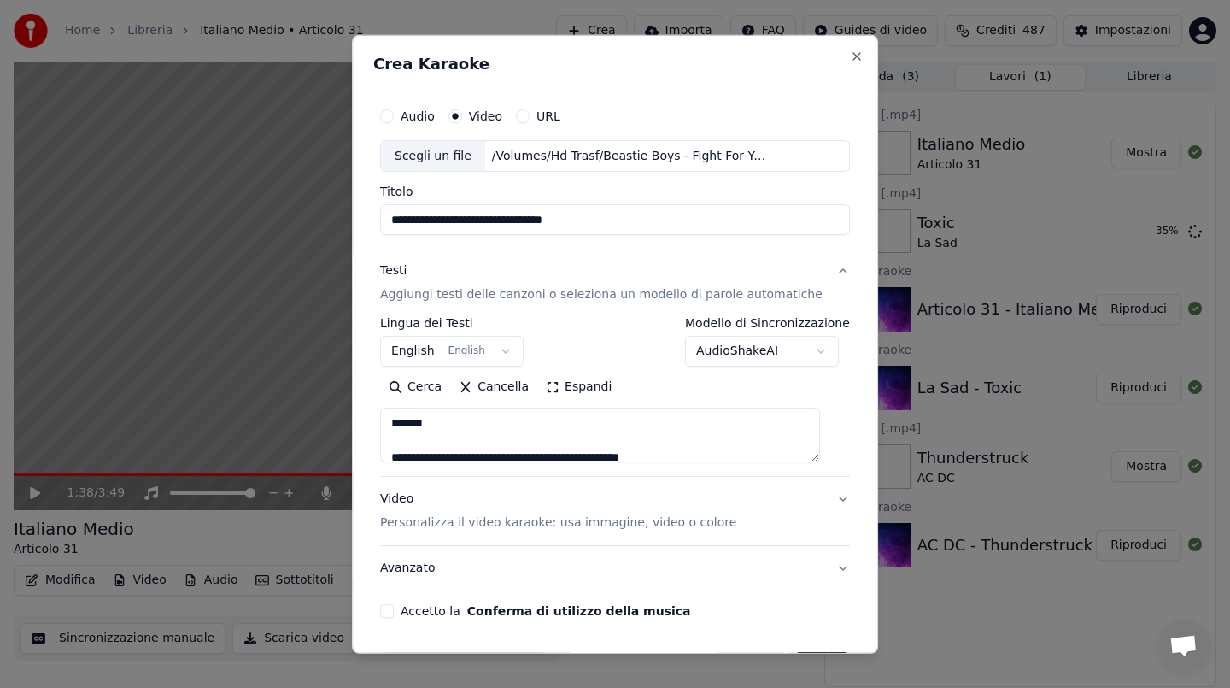
type textarea "**********"
click at [394, 610] on button "Accetto la Conferma di utilizzo della musica" at bounding box center [387, 611] width 14 height 14
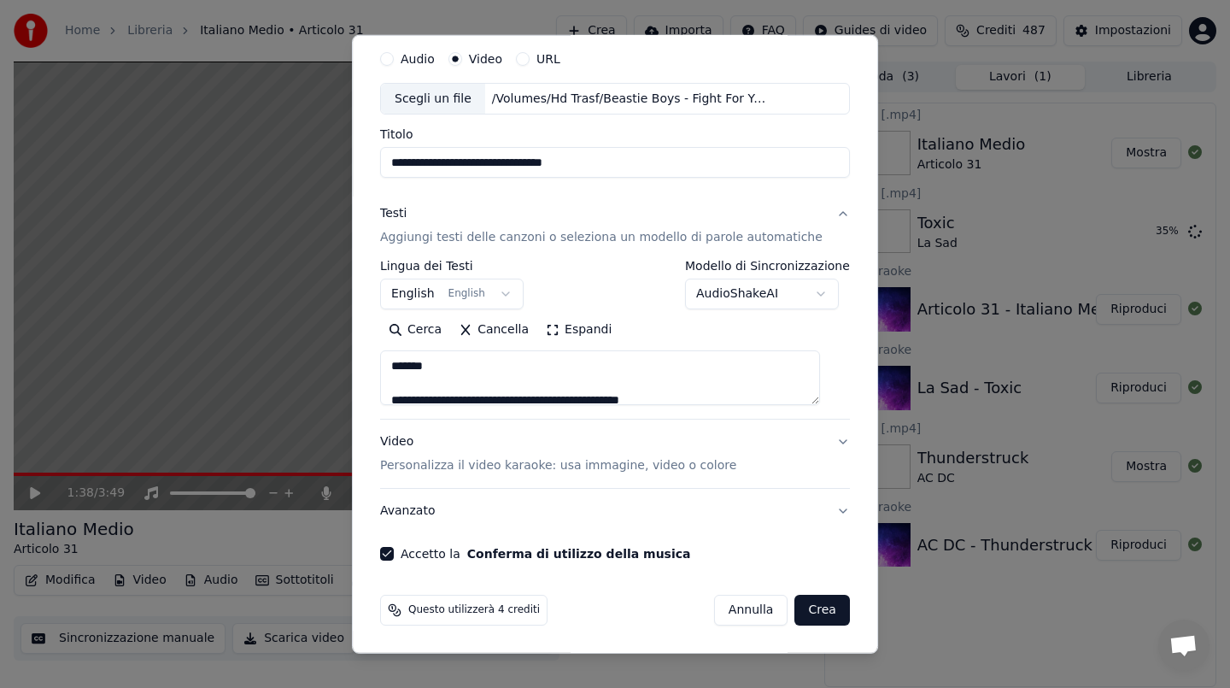
click at [799, 608] on button "Crea" at bounding box center [822, 610] width 55 height 31
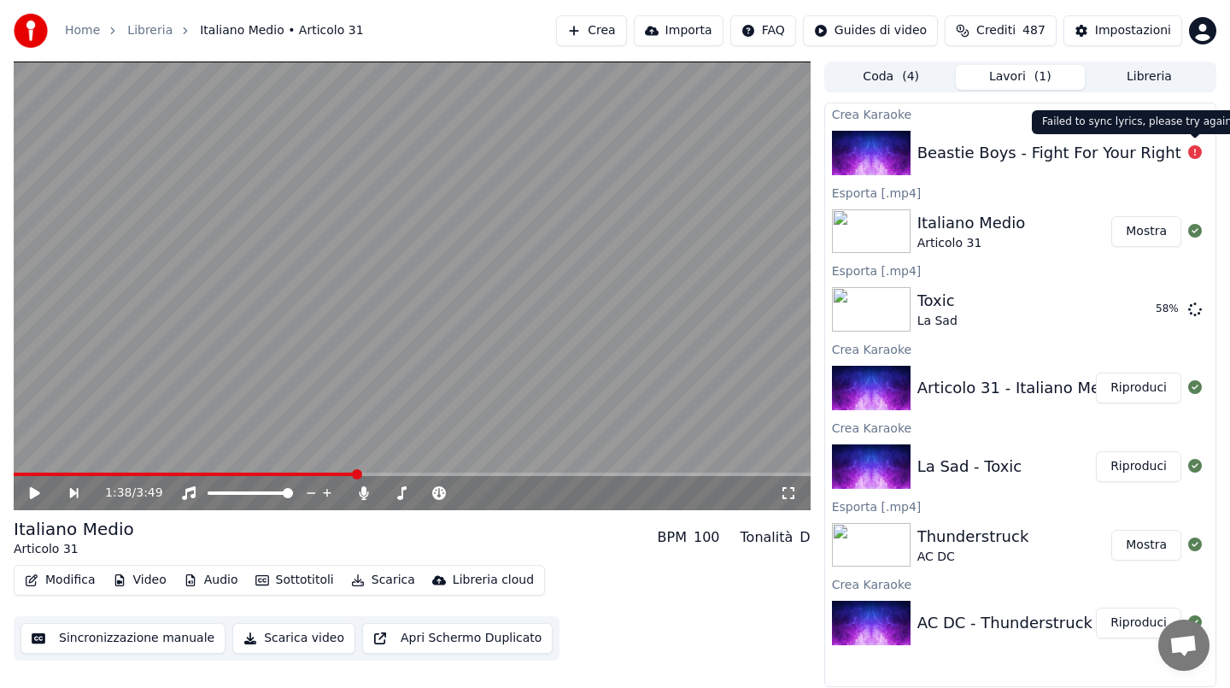
click at [1192, 149] on icon at bounding box center [1195, 152] width 14 height 14
click at [1198, 149] on icon at bounding box center [1195, 152] width 14 height 14
click at [1065, 153] on div "Beastie Boys - Fight For Your Right" at bounding box center [1049, 153] width 264 height 24
click at [1198, 151] on icon at bounding box center [1195, 152] width 14 height 14
click at [1195, 154] on icon at bounding box center [1195, 152] width 14 height 14
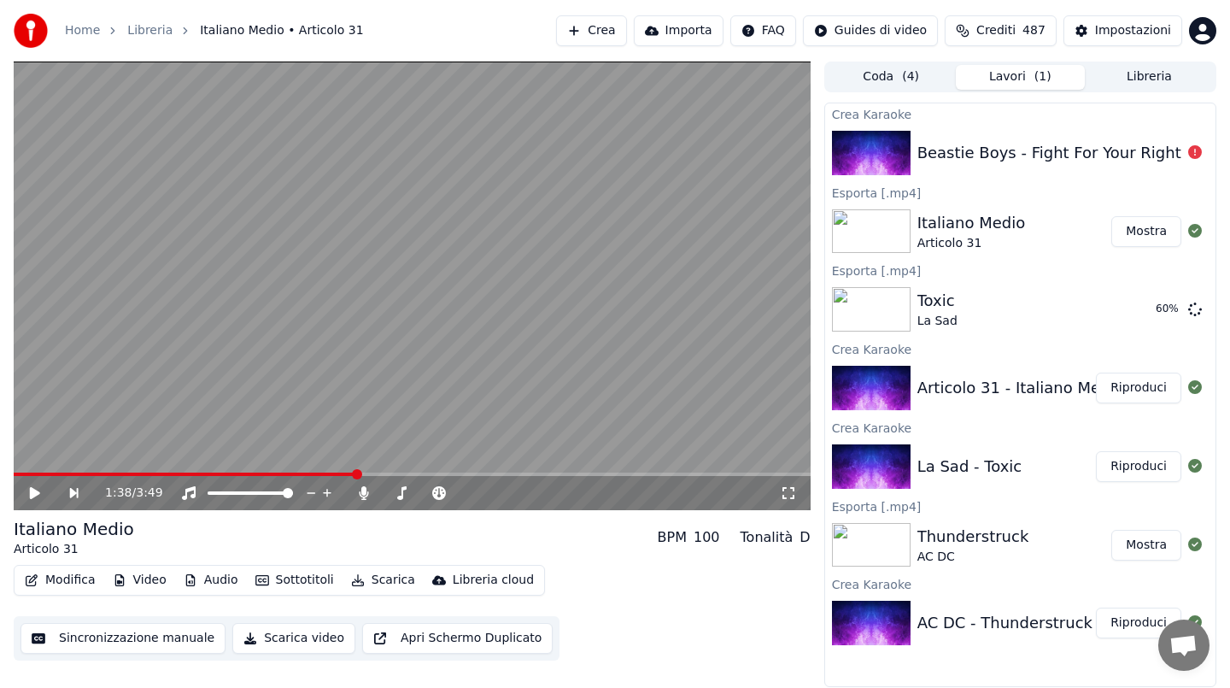
click at [1195, 154] on icon at bounding box center [1195, 152] width 14 height 14
click at [1192, 155] on icon at bounding box center [1195, 152] width 14 height 14
click at [899, 92] on div "Coda ( 4 ) Lavori ( 1 ) Libreria Crea Karaoke Beastie Boys - Fight For Your Rig…" at bounding box center [1020, 374] width 392 height 625
click at [902, 78] on span "( 4 )" at bounding box center [910, 76] width 17 height 17
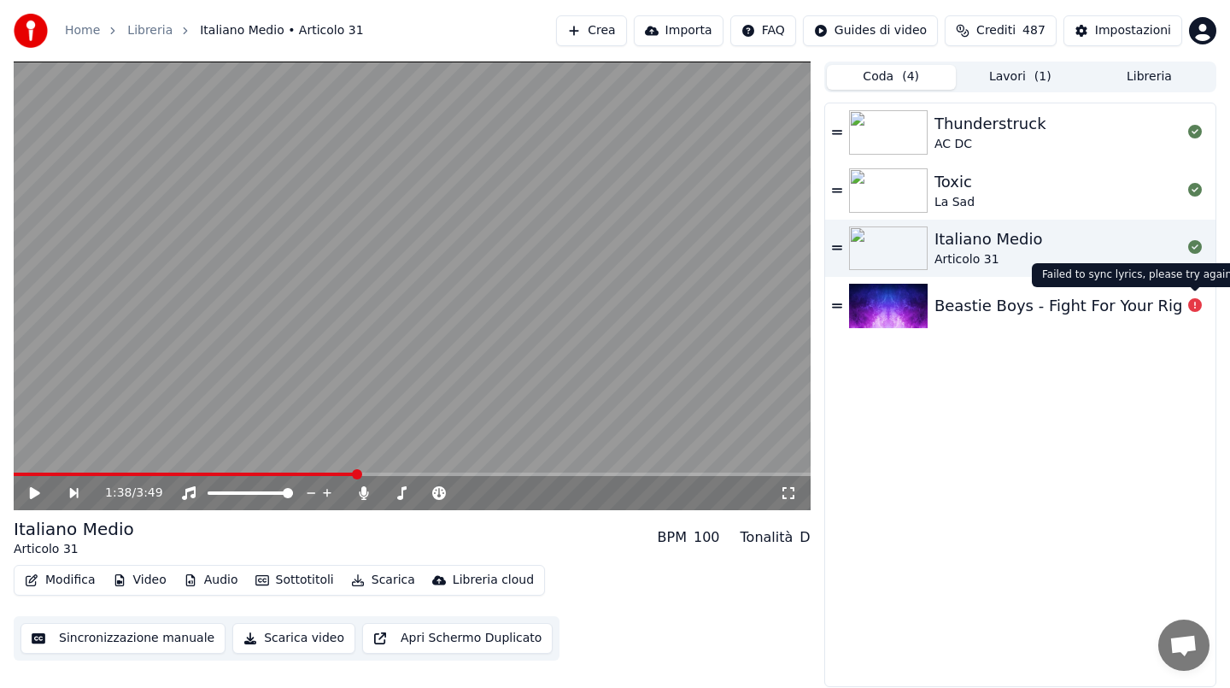
click at [1190, 307] on icon at bounding box center [1195, 305] width 14 height 14
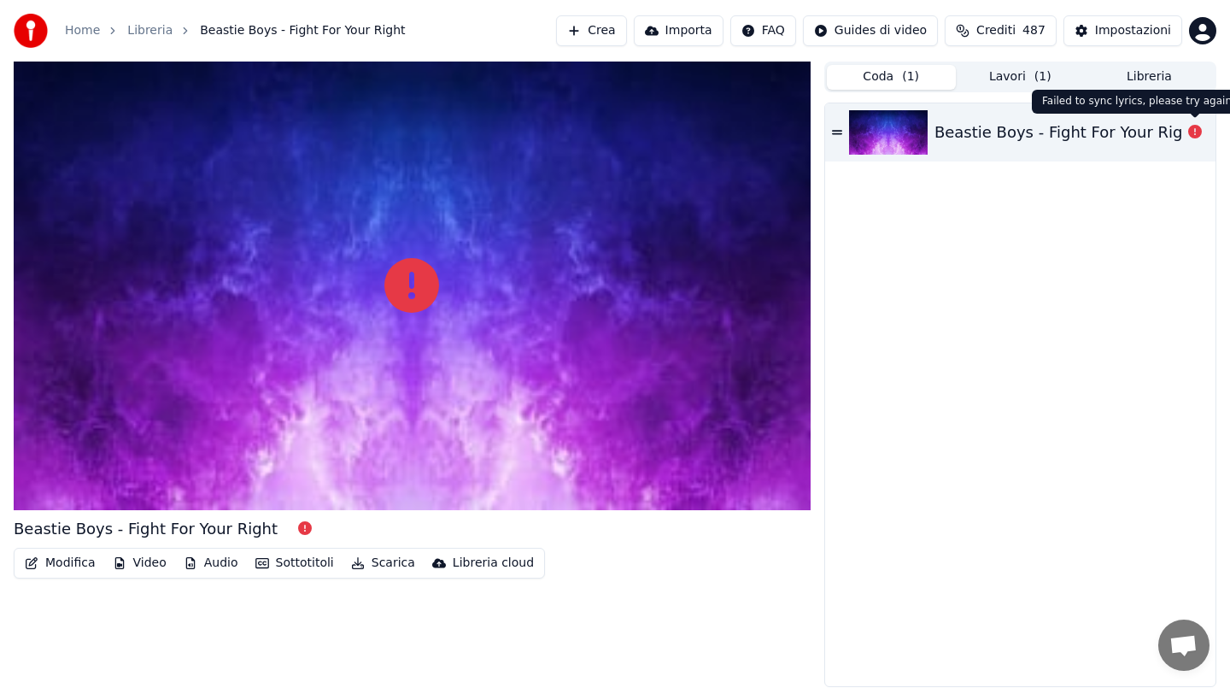
click at [1192, 135] on icon at bounding box center [1195, 132] width 14 height 14
click at [1192, 134] on icon at bounding box center [1195, 132] width 14 height 14
click at [1139, 132] on div "Beastie Boys - Fight For Your Right" at bounding box center [1066, 132] width 264 height 24
click at [900, 137] on img at bounding box center [888, 132] width 79 height 44
click at [849, 133] on img at bounding box center [888, 132] width 79 height 44
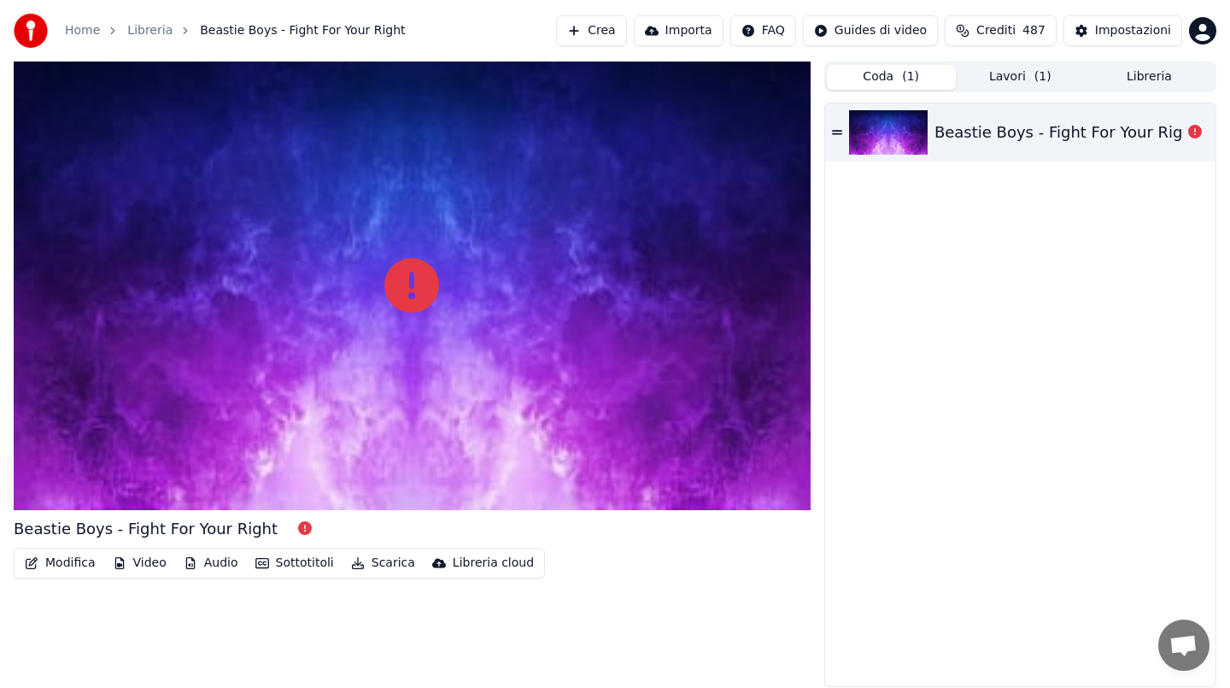
drag, startPoint x: 841, startPoint y: 132, endPoint x: 1053, endPoint y: 130, distance: 212.7
click at [1053, 130] on div "Beastie Boys - Fight For Your Right" at bounding box center [1066, 132] width 264 height 24
click at [1190, 132] on icon at bounding box center [1195, 132] width 14 height 14
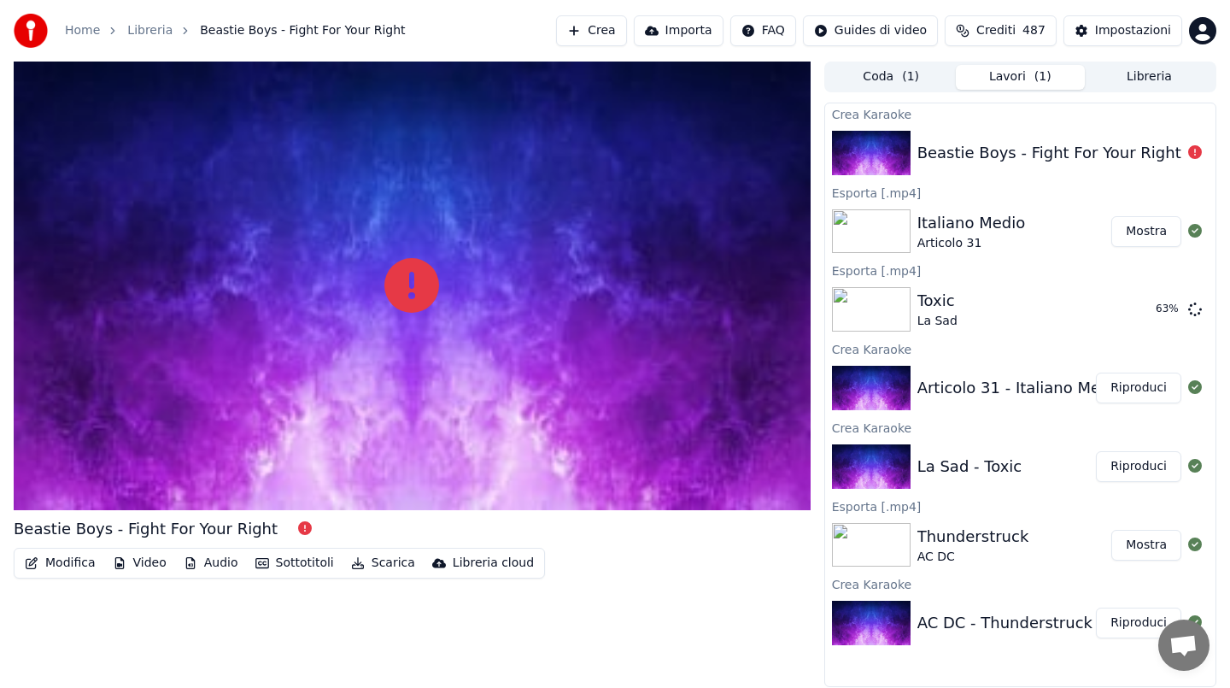
click at [997, 77] on button "Lavori ( 1 )" at bounding box center [1020, 77] width 129 height 25
click at [1196, 155] on icon at bounding box center [1195, 152] width 14 height 14
click at [1153, 75] on button "Libreria" at bounding box center [1149, 77] width 129 height 25
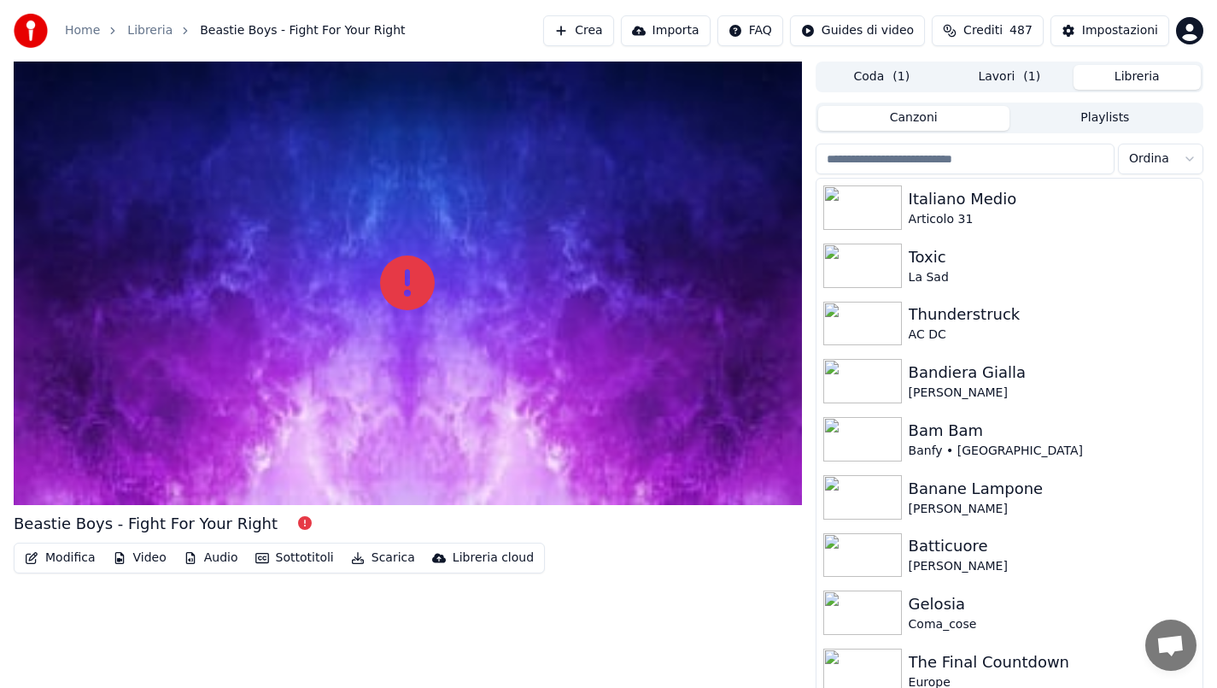
click at [888, 97] on div "Coda ( 1 ) Lavori ( 1 ) Libreria Canzoni Playlists Ordina Italiano Medio Artico…" at bounding box center [1010, 378] width 388 height 632
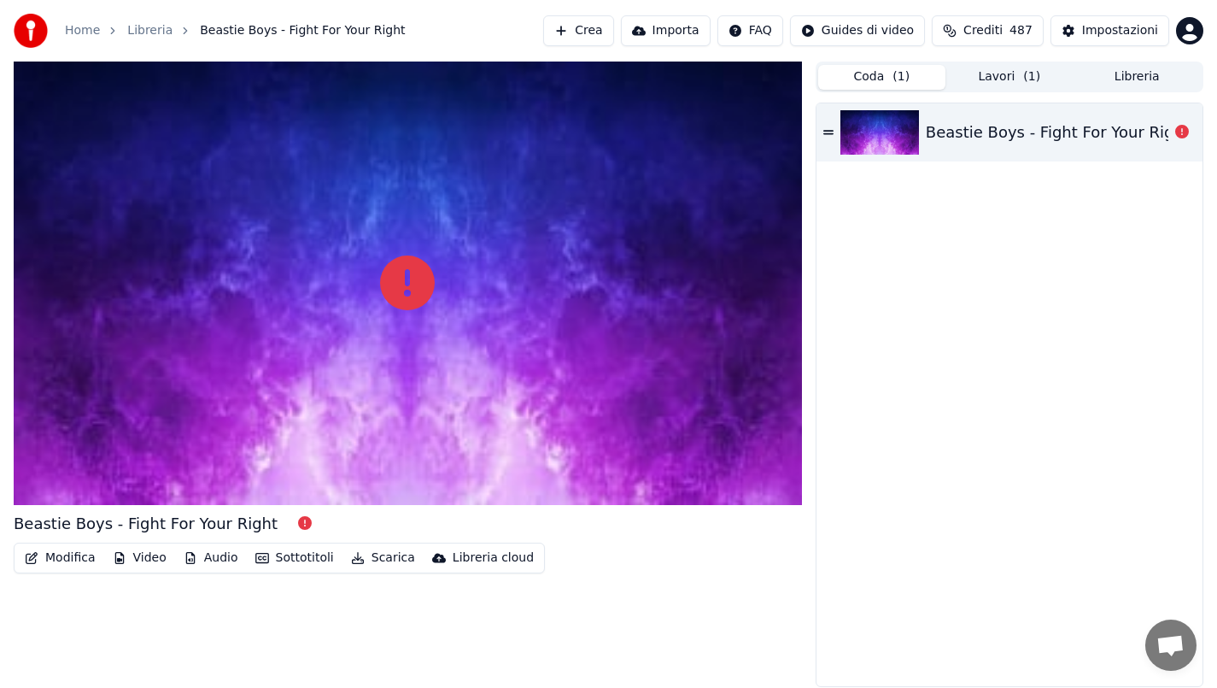
click at [881, 83] on button "Coda ( 1 )" at bounding box center [881, 77] width 127 height 25
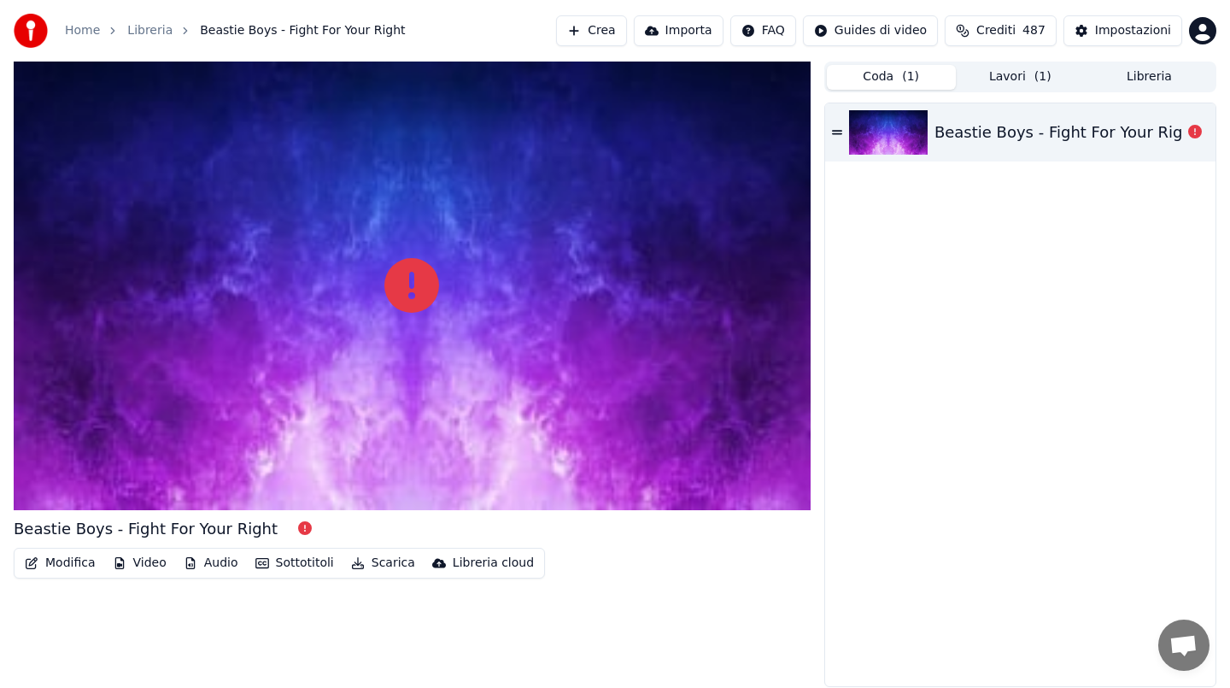
click at [603, 33] on button "Crea" at bounding box center [591, 30] width 70 height 31
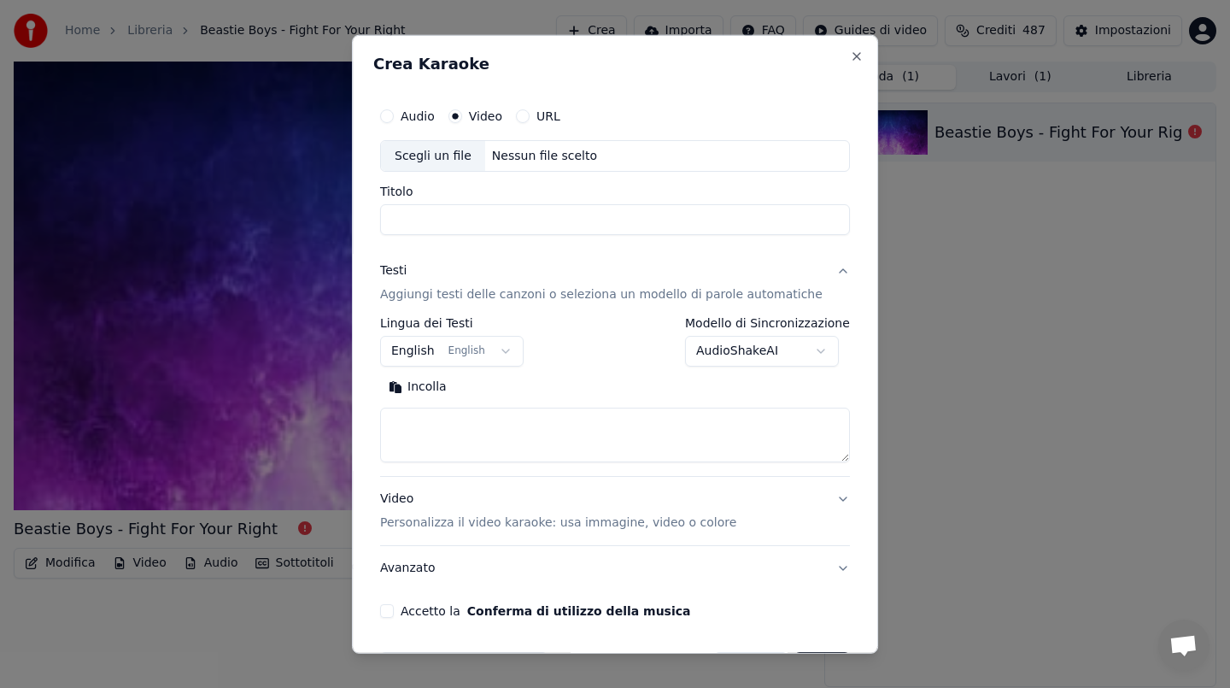
click at [528, 155] on div "Nessun file scelto" at bounding box center [544, 155] width 119 height 17
type input "**********"
click at [424, 384] on button "Incolla" at bounding box center [417, 386] width 75 height 27
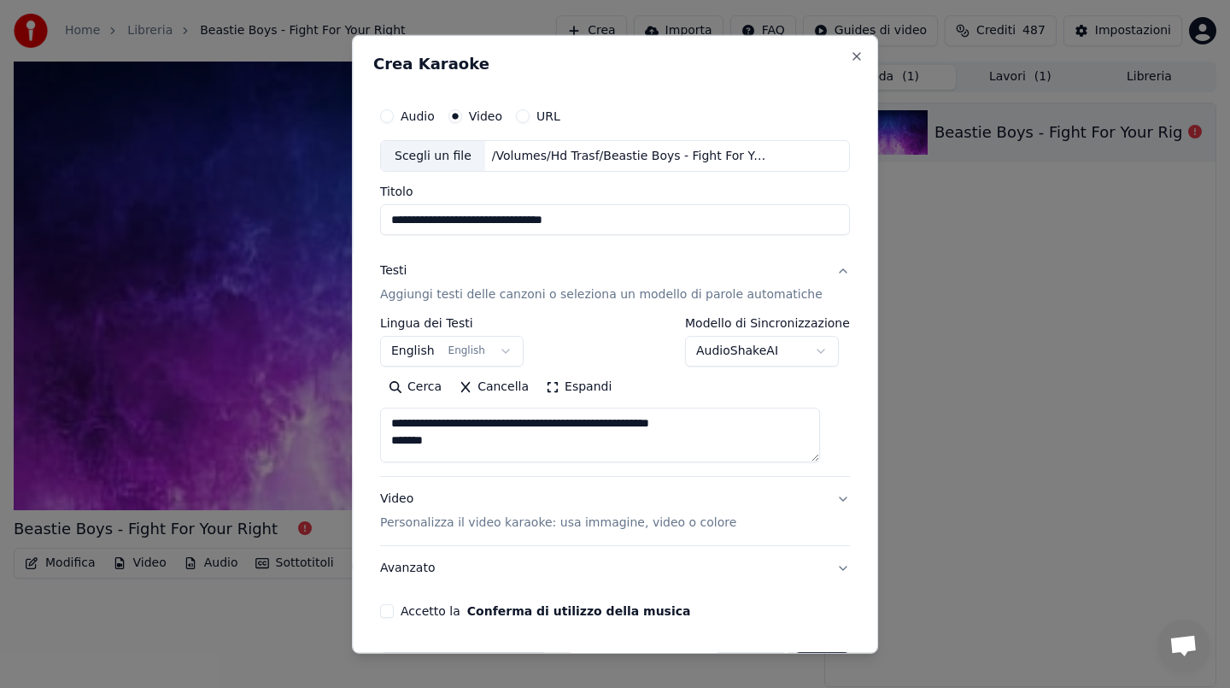
drag, startPoint x: 396, startPoint y: 436, endPoint x: 394, endPoint y: 393, distance: 43.6
click at [394, 393] on div "**********" at bounding box center [615, 417] width 470 height 89
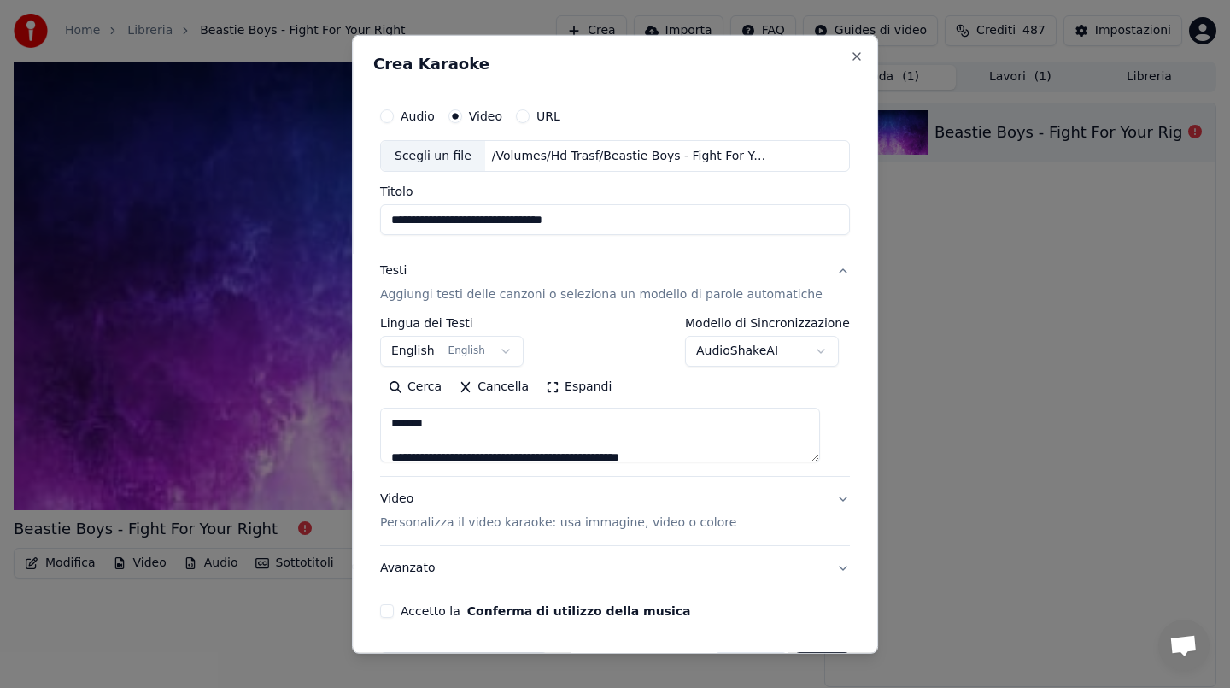
type textarea "**********"
click at [394, 606] on button "Accetto la Conferma di utilizzo della musica" at bounding box center [387, 611] width 14 height 14
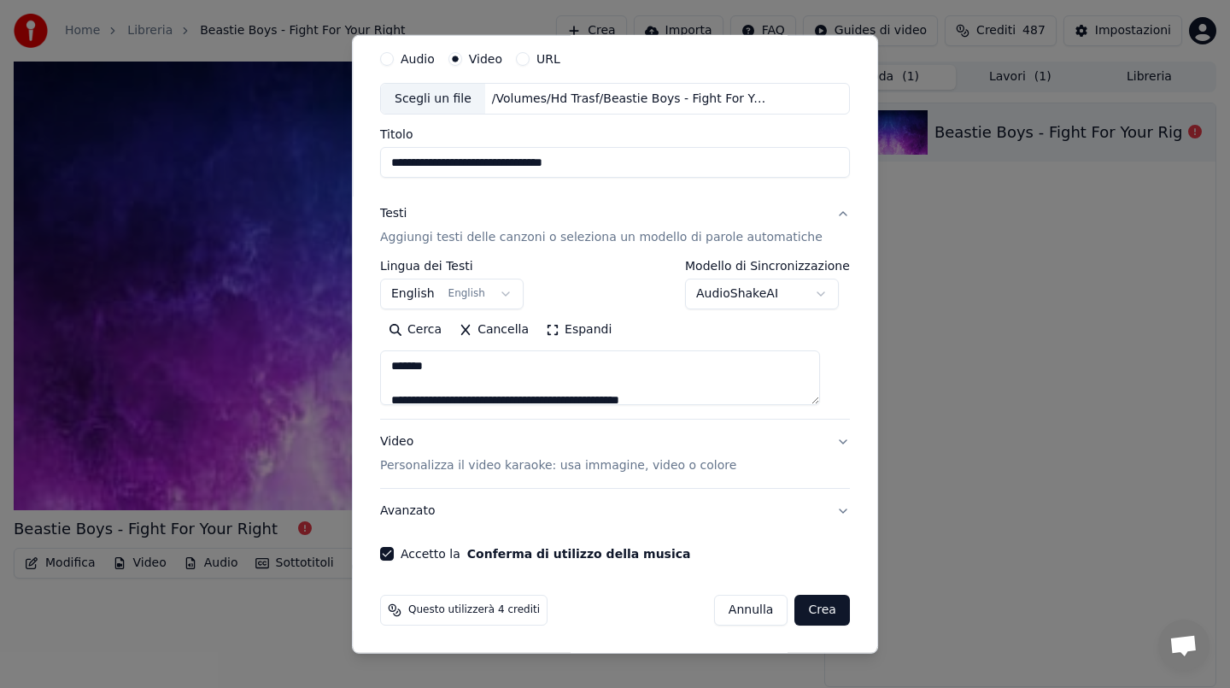
click at [800, 601] on button "Crea" at bounding box center [822, 610] width 55 height 31
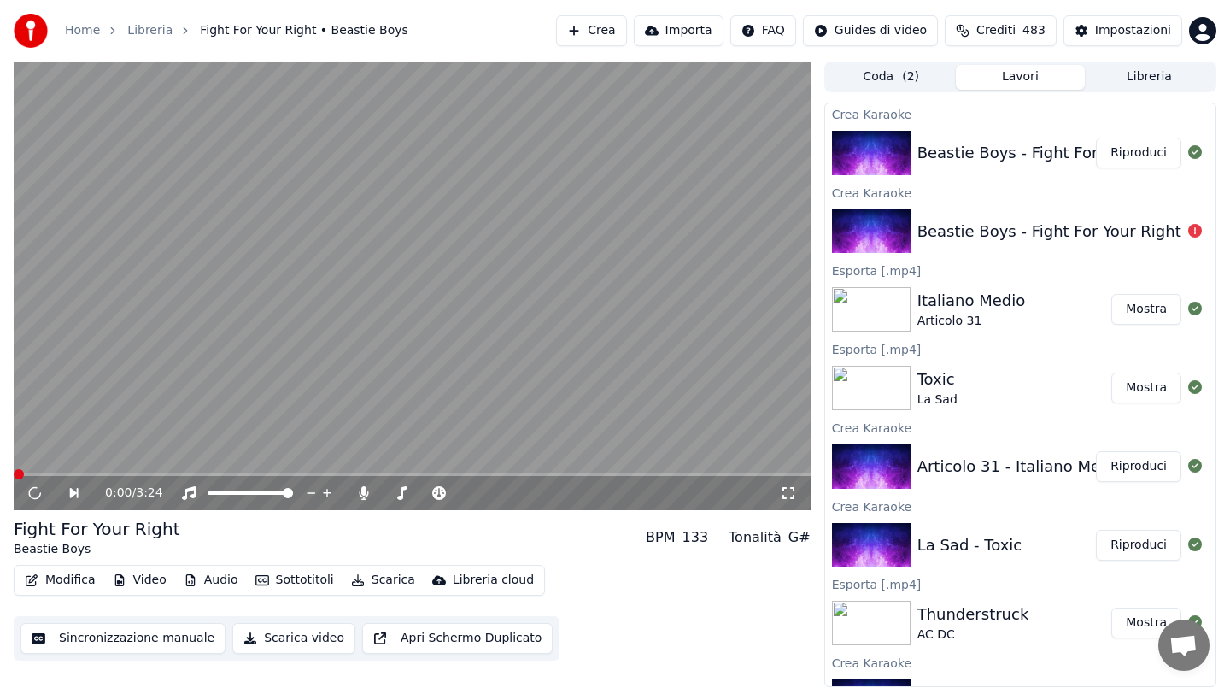
click at [1136, 149] on button "Riproduci" at bounding box center [1138, 153] width 85 height 31
click at [79, 474] on span at bounding box center [412, 473] width 797 height 3
click at [164, 472] on span at bounding box center [412, 473] width 797 height 3
click at [256, 368] on video at bounding box center [412, 286] width 797 height 448
click at [366, 579] on button "Scarica" at bounding box center [383, 580] width 78 height 24
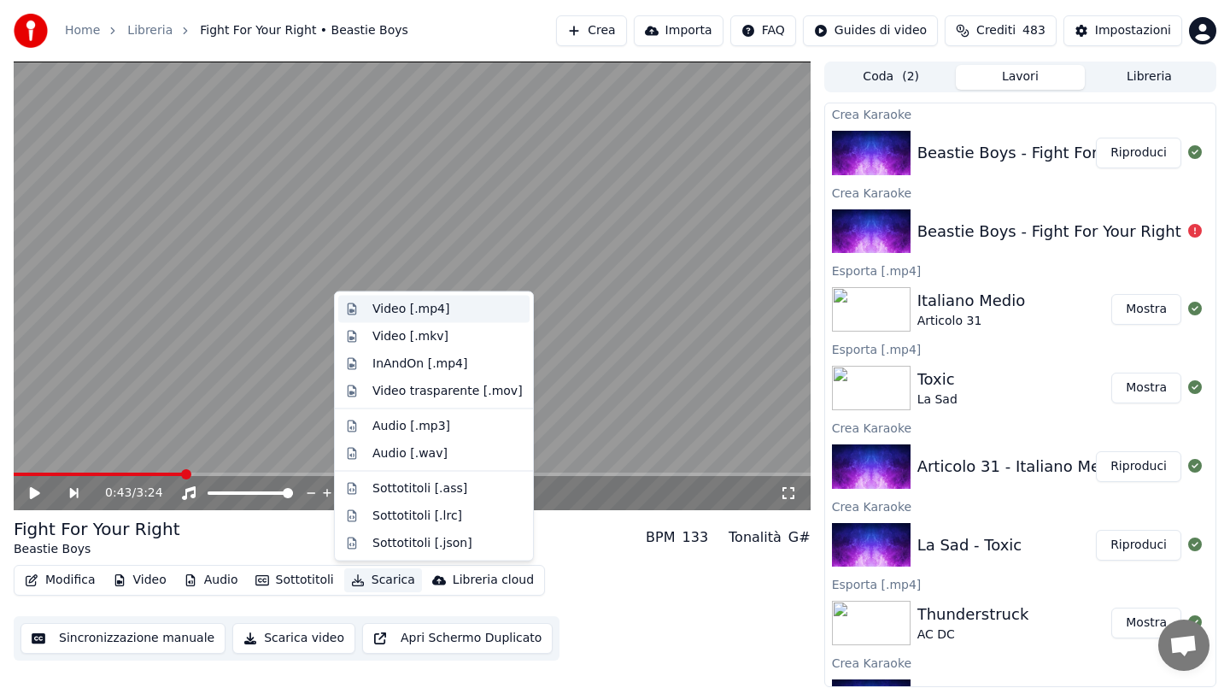
click at [482, 303] on div "Video [.mp4]" at bounding box center [447, 309] width 150 height 17
